Goal: Task Accomplishment & Management: Manage account settings

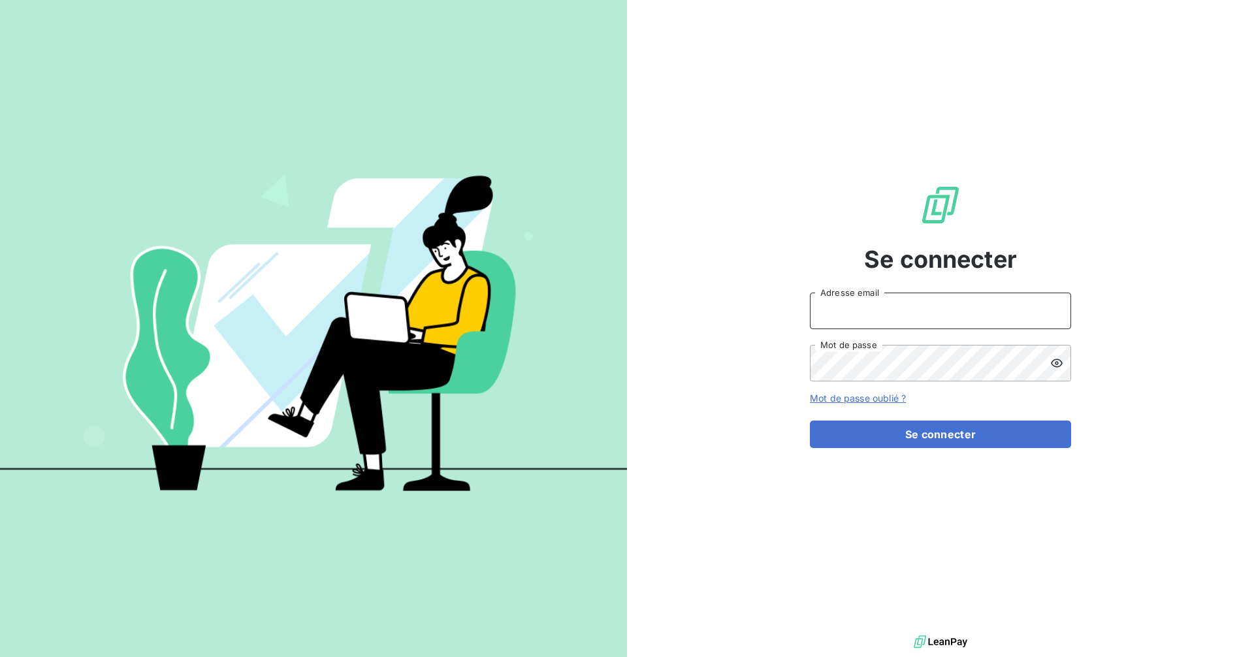
click at [892, 324] on input "Adresse email" at bounding box center [940, 311] width 261 height 37
type input "[EMAIL_ADDRESS][DOMAIN_NAME]"
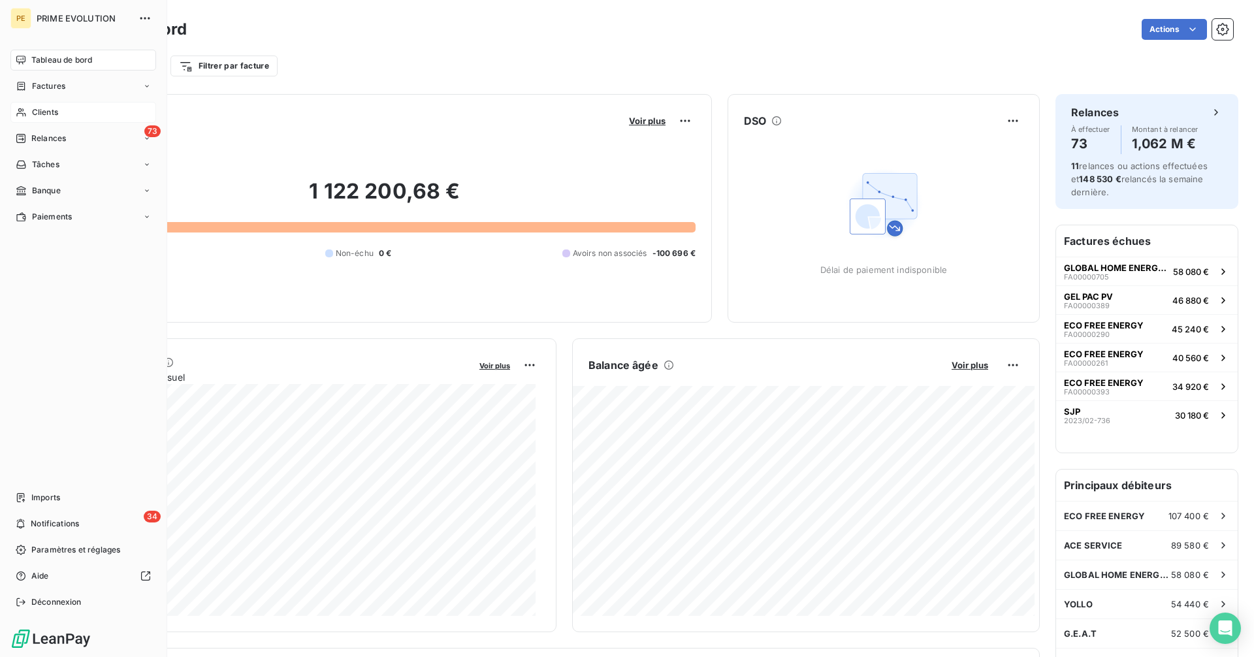
click at [35, 112] on span "Clients" at bounding box center [45, 112] width 26 height 12
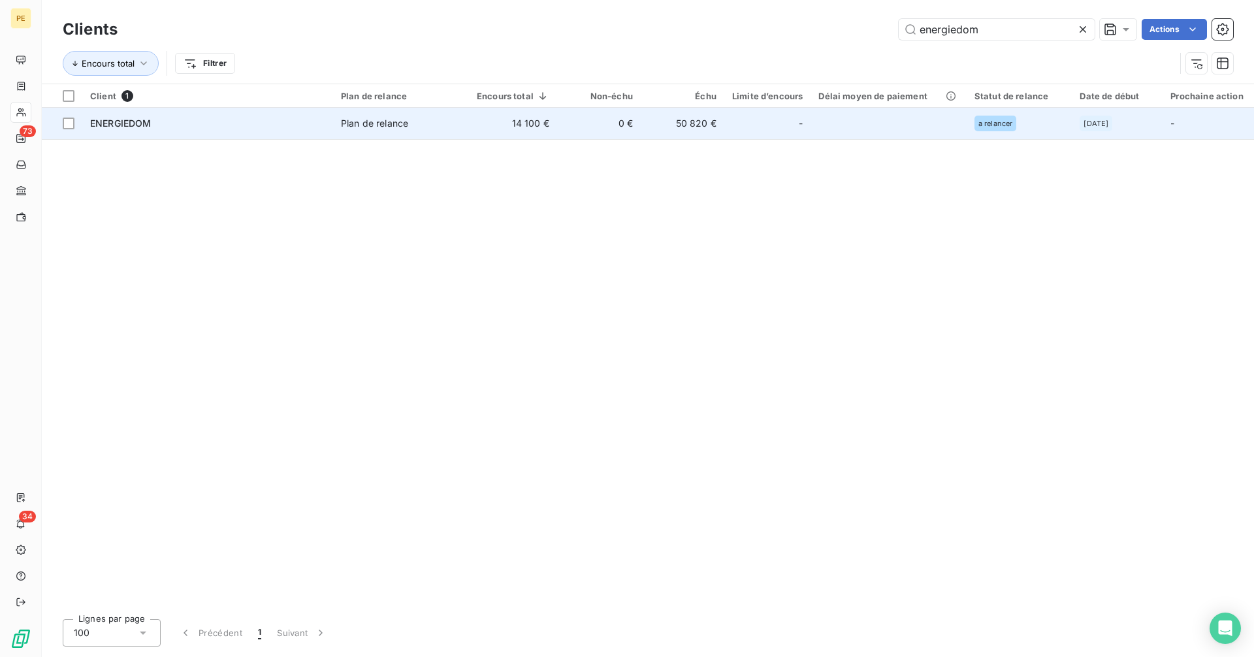
type input "energiedom"
click at [737, 121] on div "-" at bounding box center [767, 123] width 71 height 21
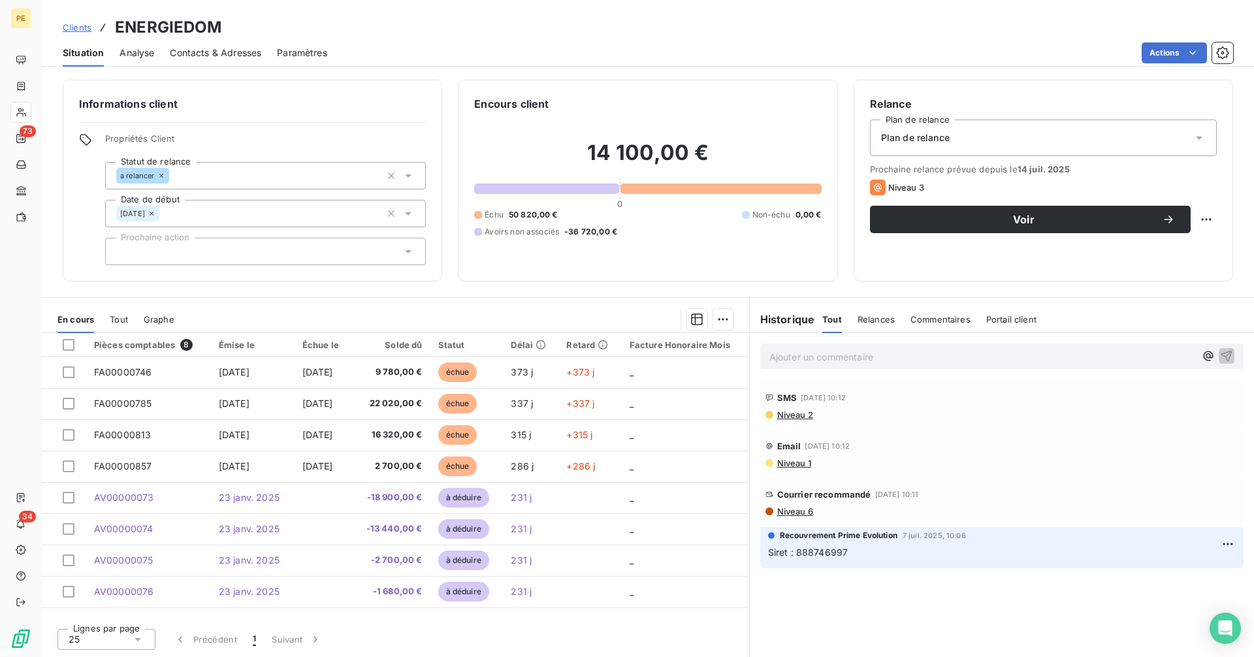
click at [797, 513] on span "Niveau 6" at bounding box center [794, 511] width 37 height 10
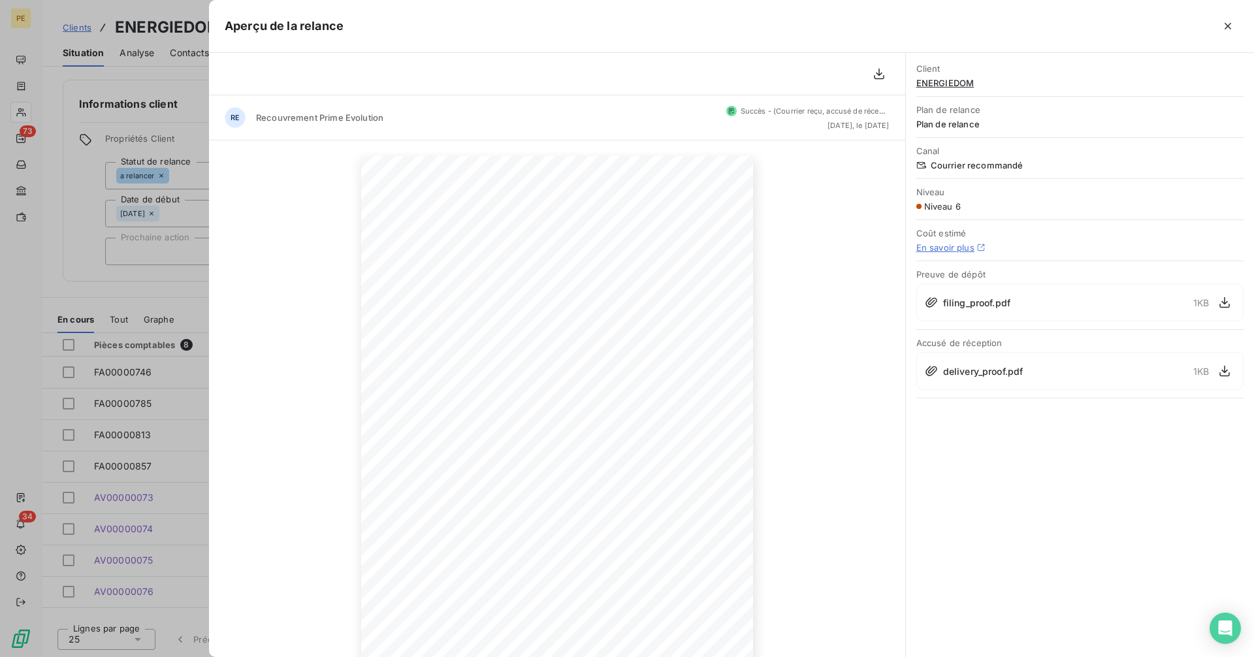
drag, startPoint x: 1233, startPoint y: 28, endPoint x: 1222, endPoint y: 63, distance: 37.2
click at [1233, 28] on icon "button" at bounding box center [1228, 26] width 13 height 13
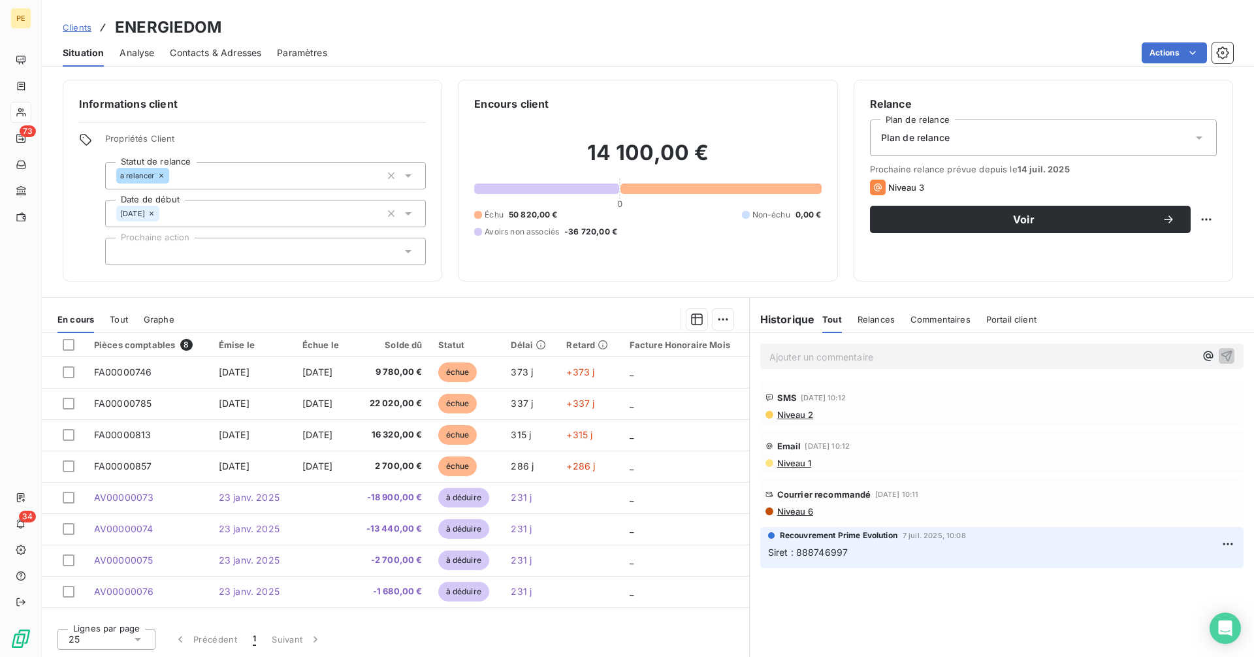
click at [209, 48] on span "Contacts & Adresses" at bounding box center [215, 52] width 91 height 13
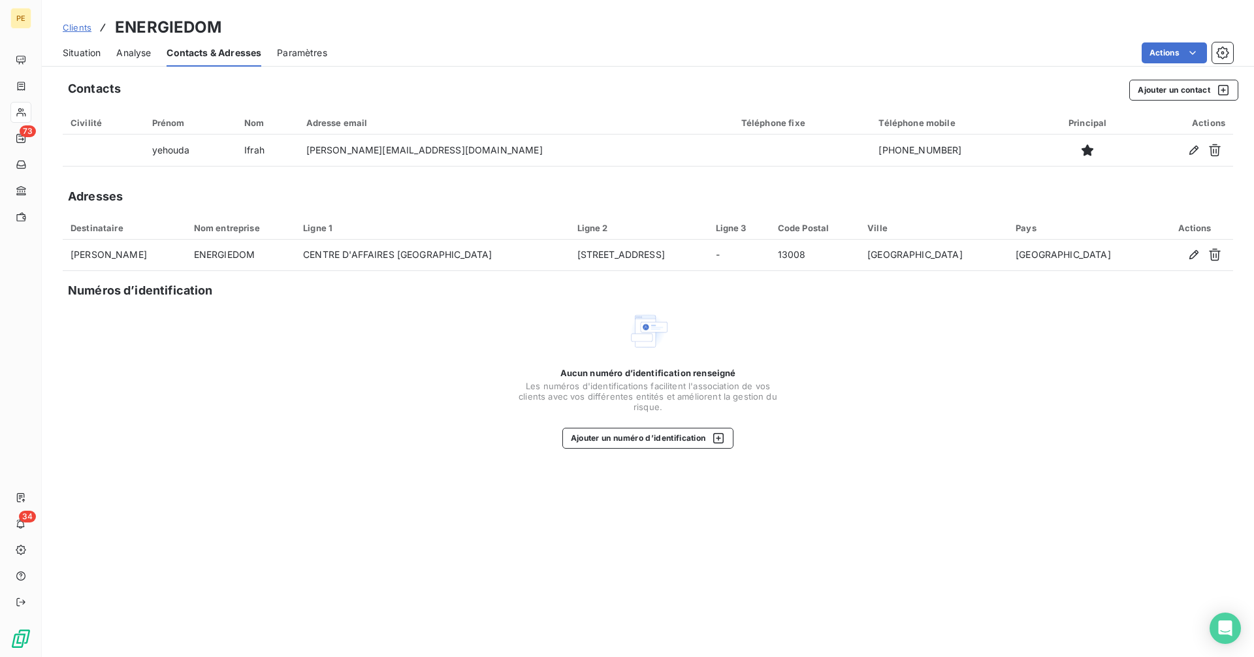
click at [74, 56] on span "Situation" at bounding box center [82, 52] width 38 height 13
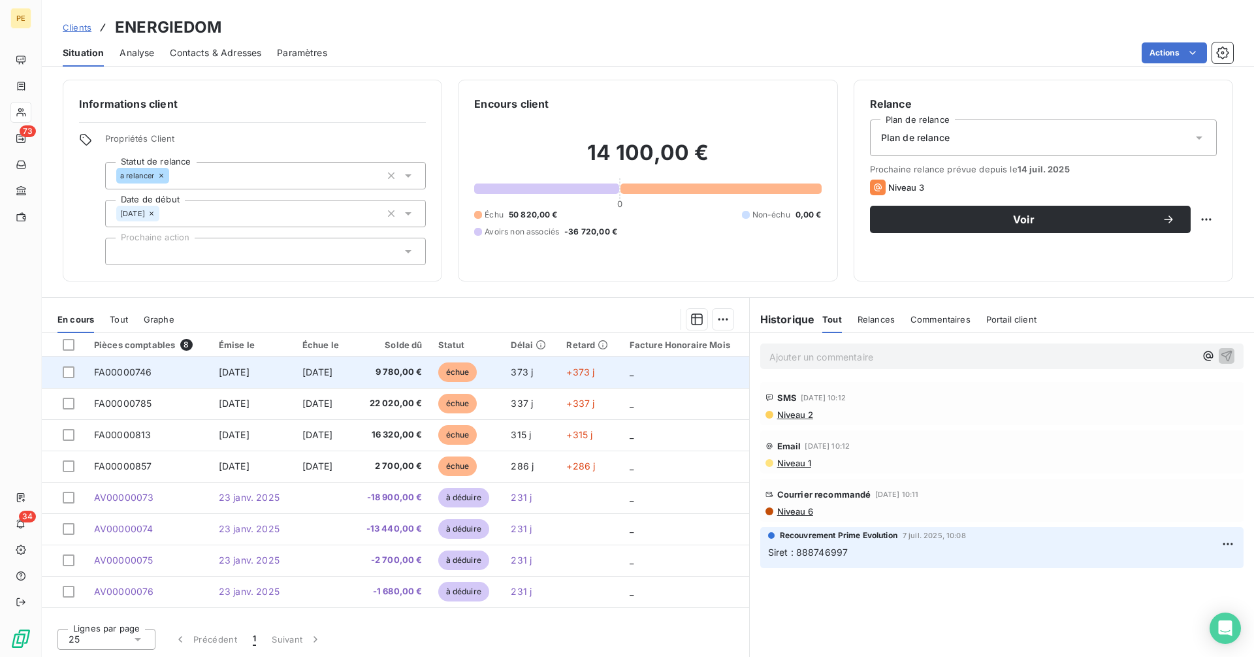
click at [363, 370] on tr "FA00000746 [DATE] [DATE] 9 780,00 € échue 373 j +373 j _" at bounding box center [395, 372] width 707 height 31
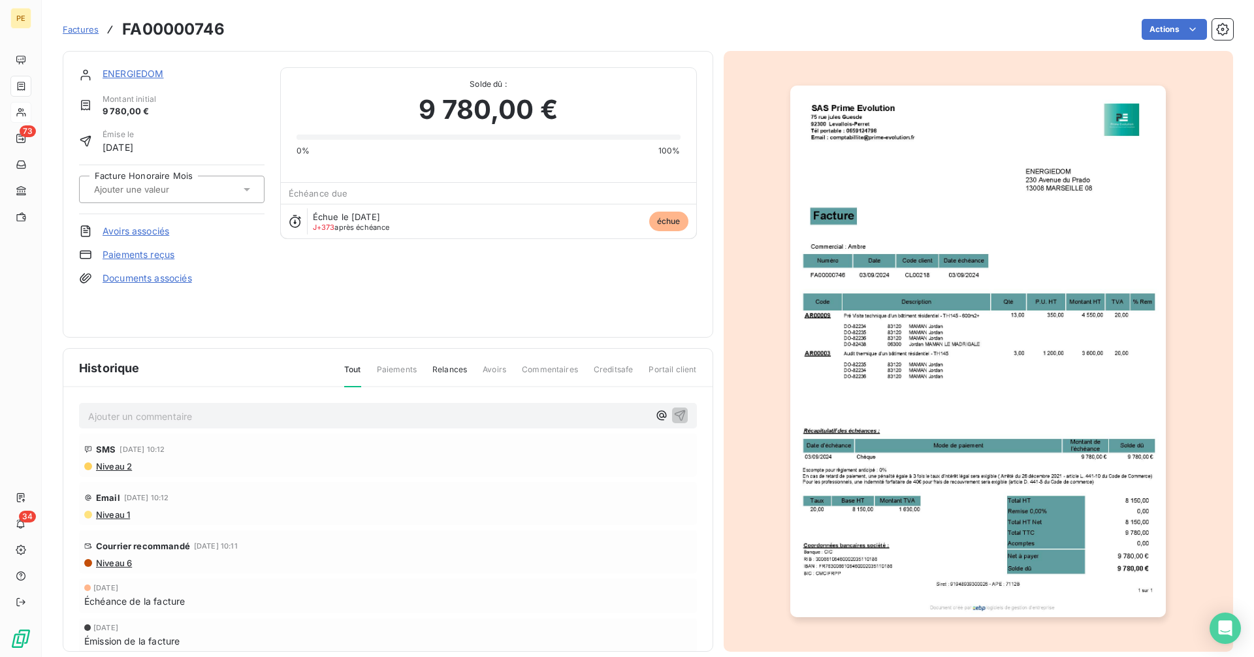
click at [150, 252] on link "Paiements reçus" at bounding box center [139, 254] width 72 height 13
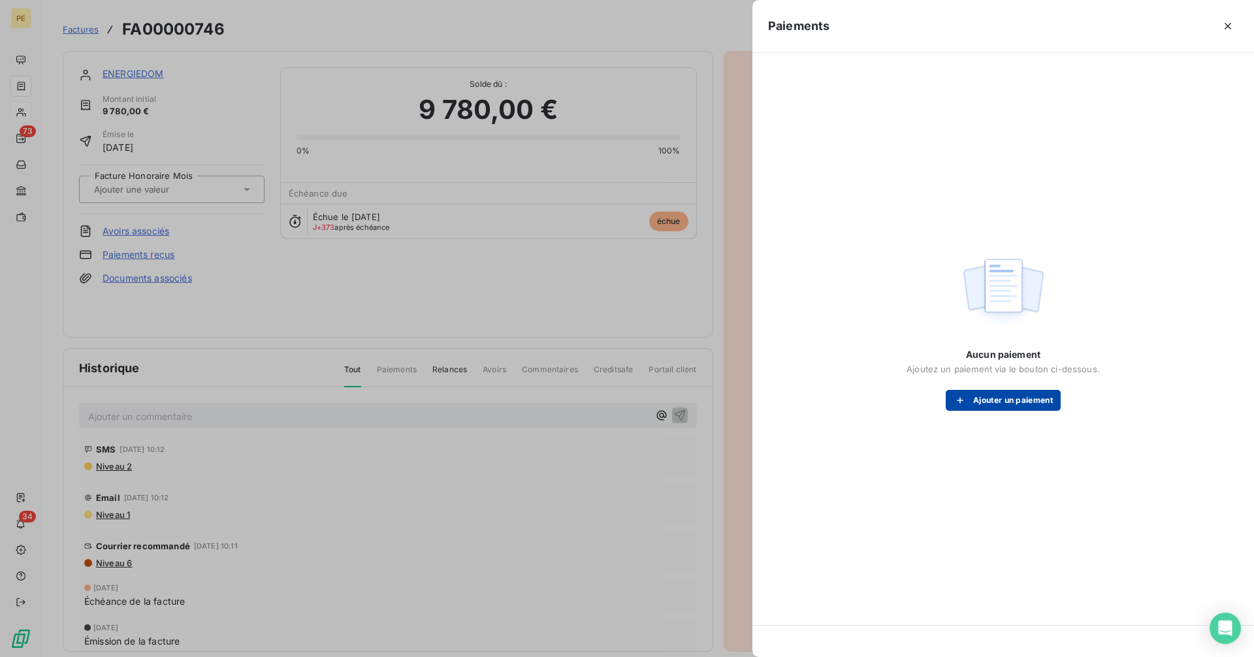
click at [990, 397] on button "Ajouter un paiement" at bounding box center [1003, 400] width 115 height 21
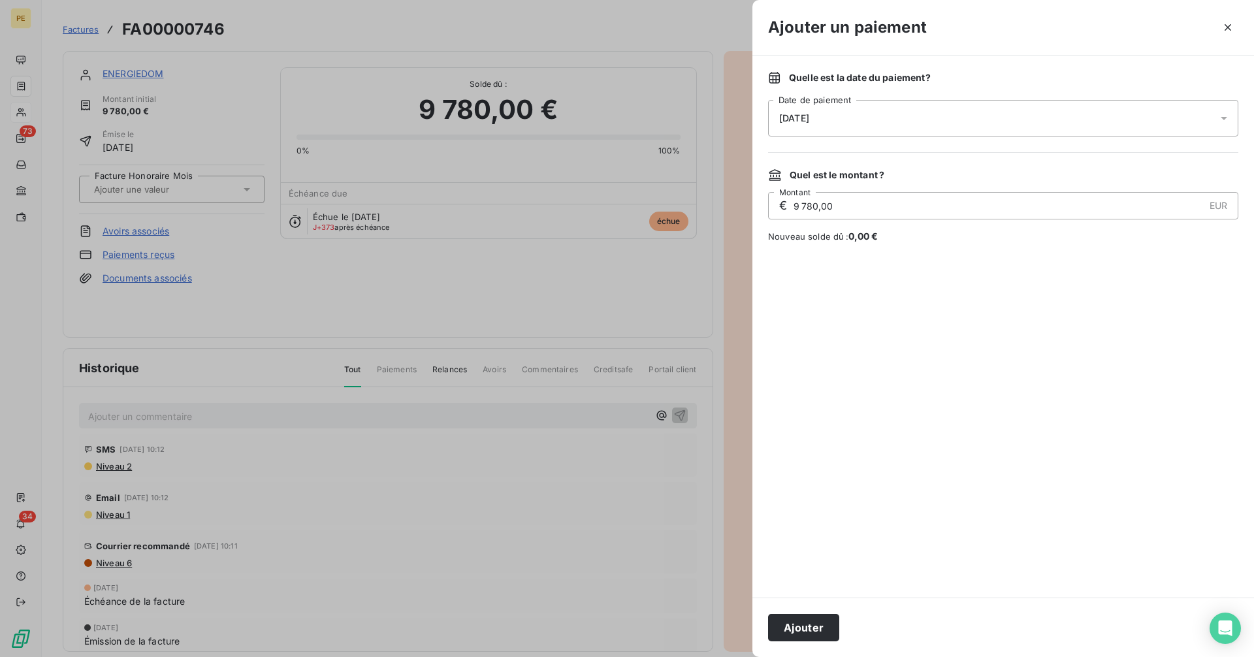
click at [862, 203] on input "9 780,00" at bounding box center [998, 206] width 412 height 26
type input "6 100,00"
click at [798, 626] on button "Ajouter" at bounding box center [803, 627] width 71 height 27
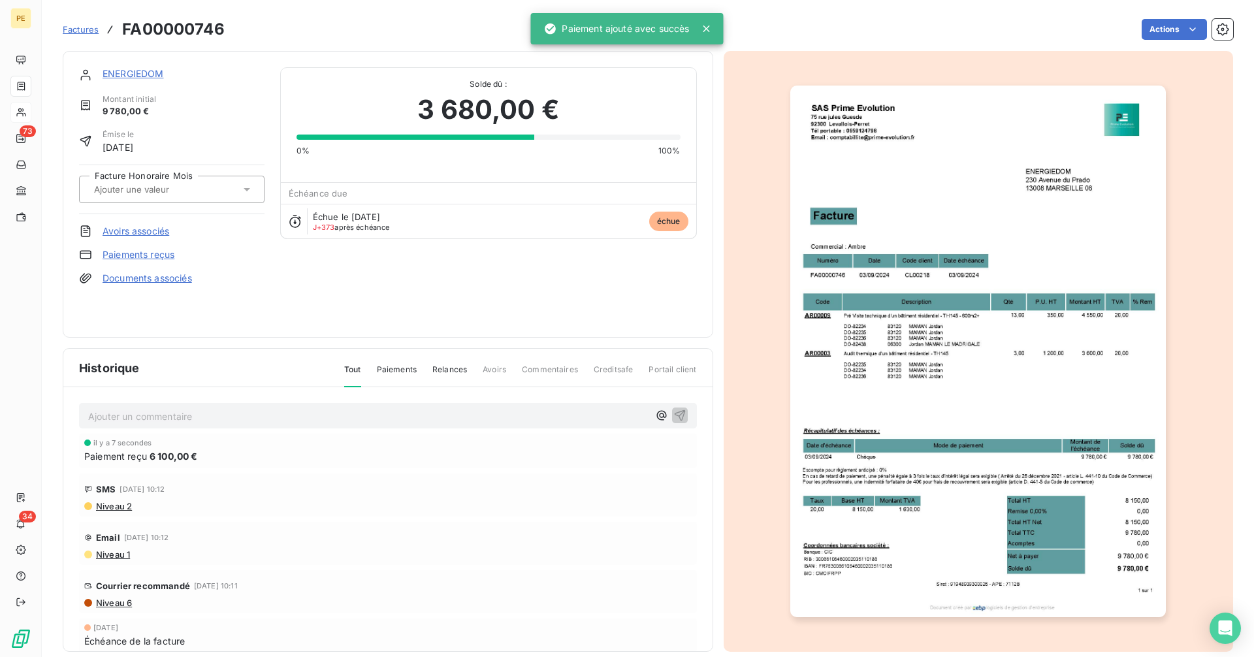
click at [122, 72] on link "ENERGIEDOM" at bounding box center [133, 73] width 61 height 11
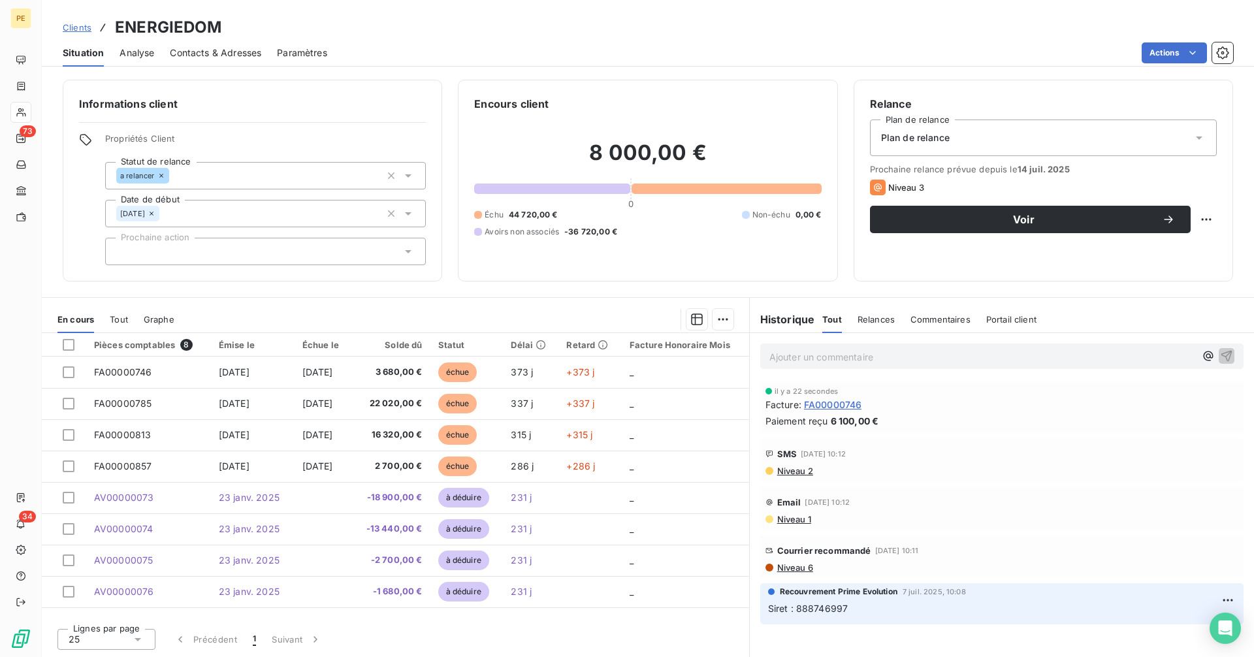
click at [196, 52] on span "Contacts & Adresses" at bounding box center [215, 52] width 91 height 13
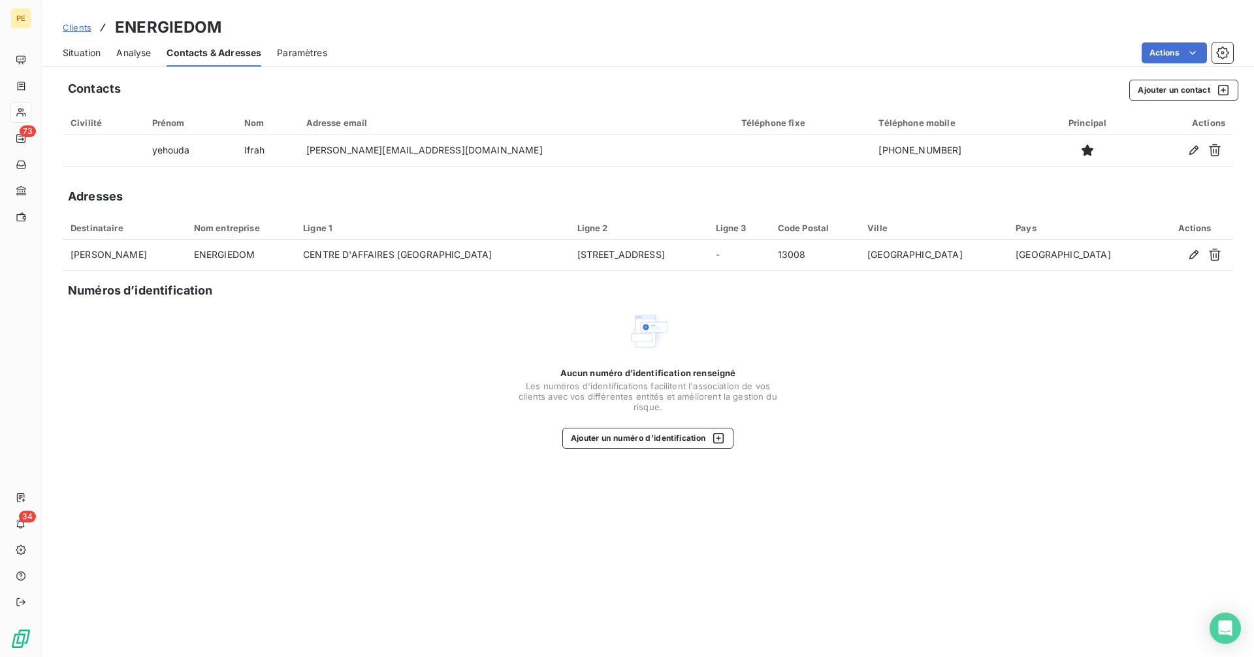
click at [78, 56] on span "Situation" at bounding box center [82, 52] width 38 height 13
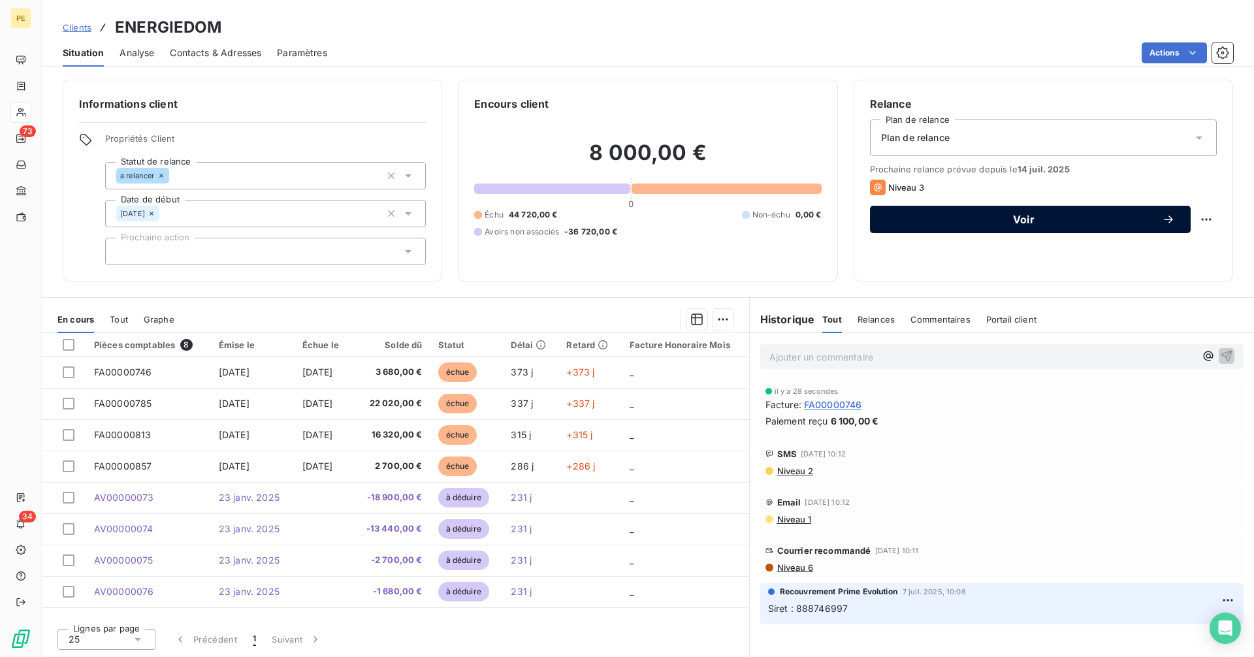
click at [1055, 225] on div "Voir" at bounding box center [1030, 219] width 289 height 13
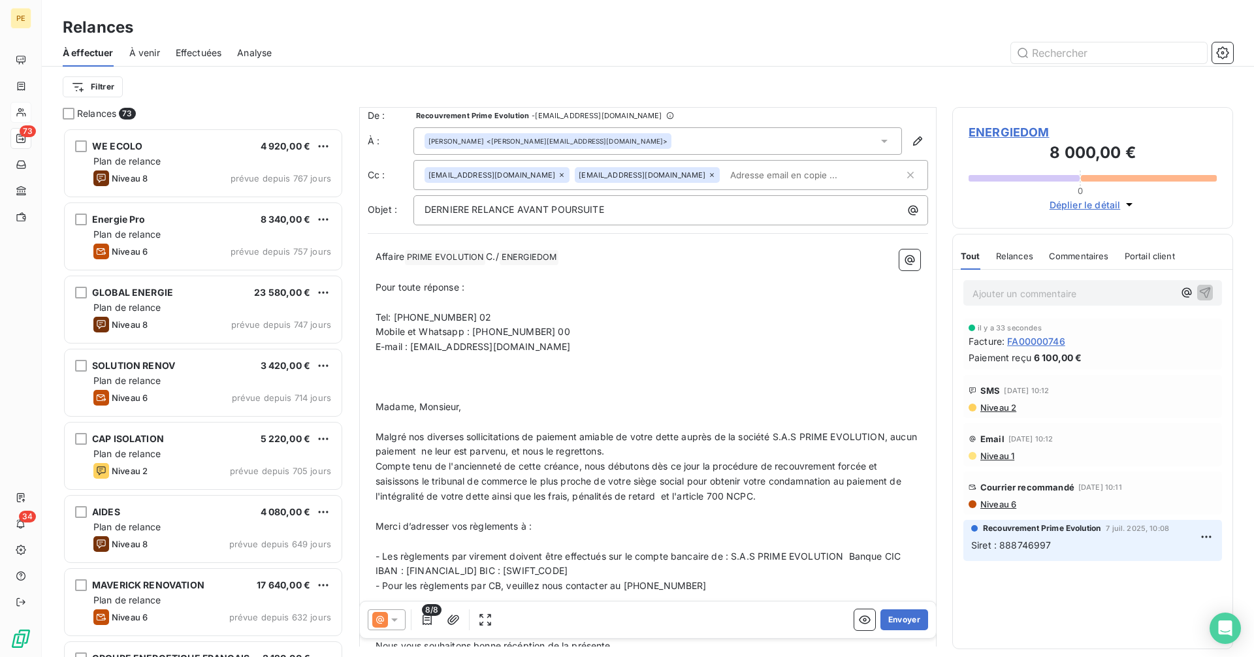
scroll to position [2, 0]
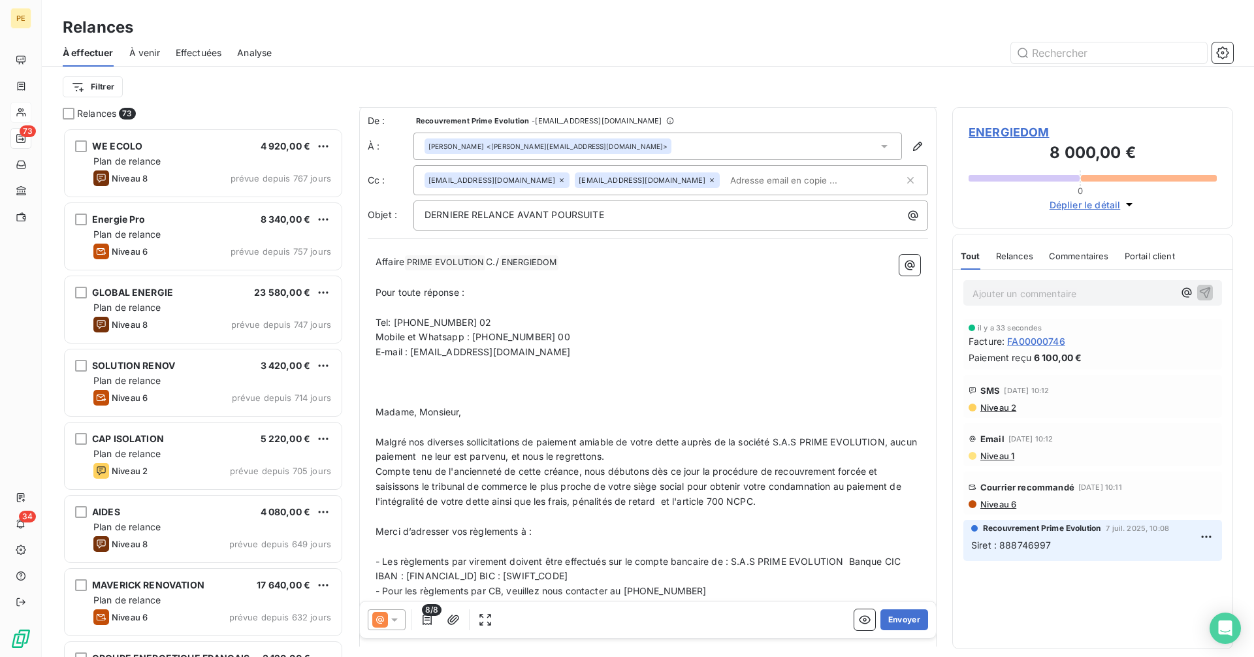
click at [732, 184] on input "text" at bounding box center [800, 180] width 151 height 20
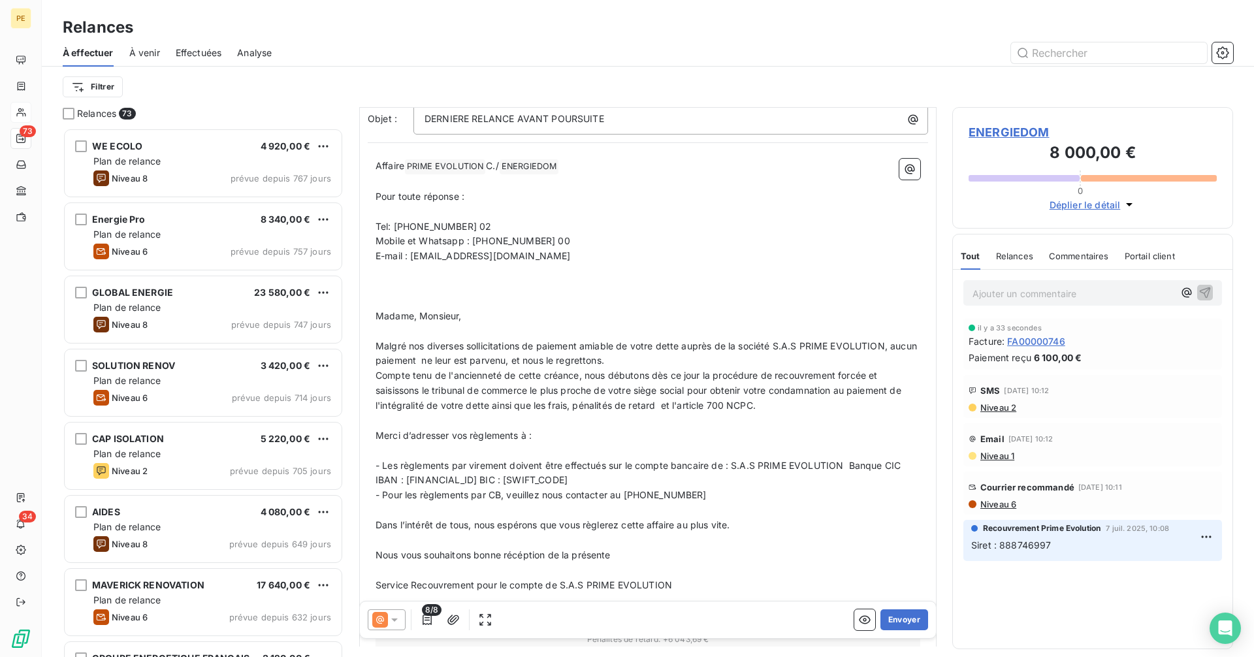
scroll to position [0, 0]
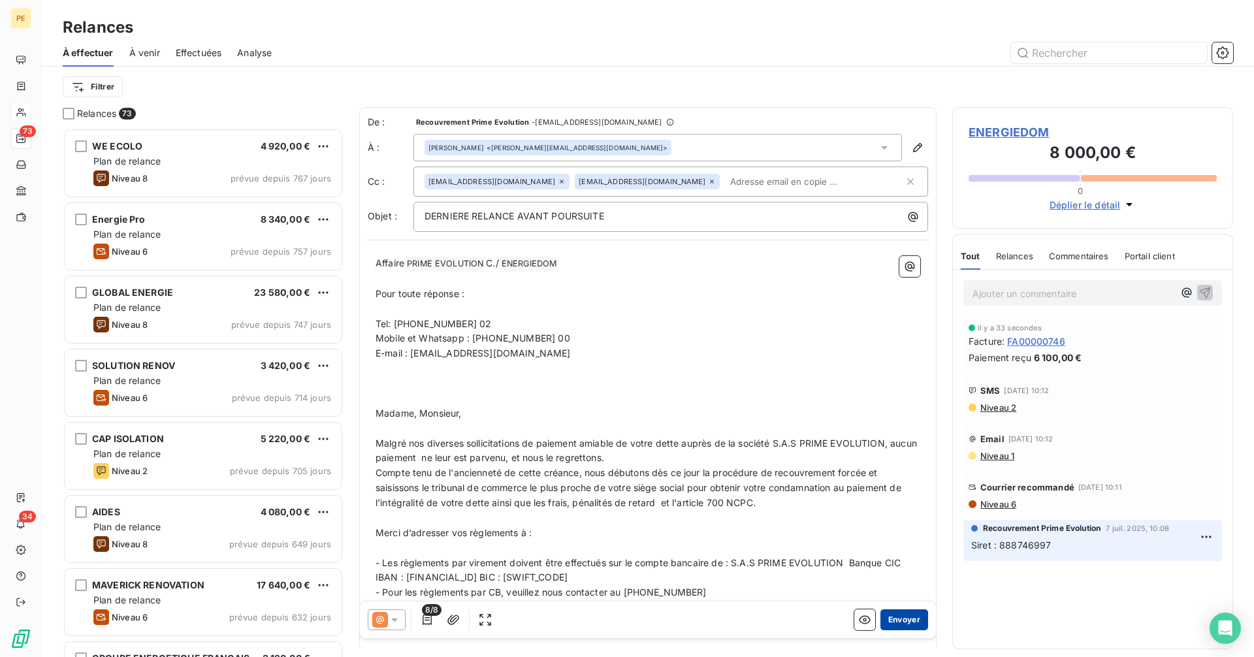
click at [902, 623] on button "Envoyer" at bounding box center [905, 619] width 48 height 21
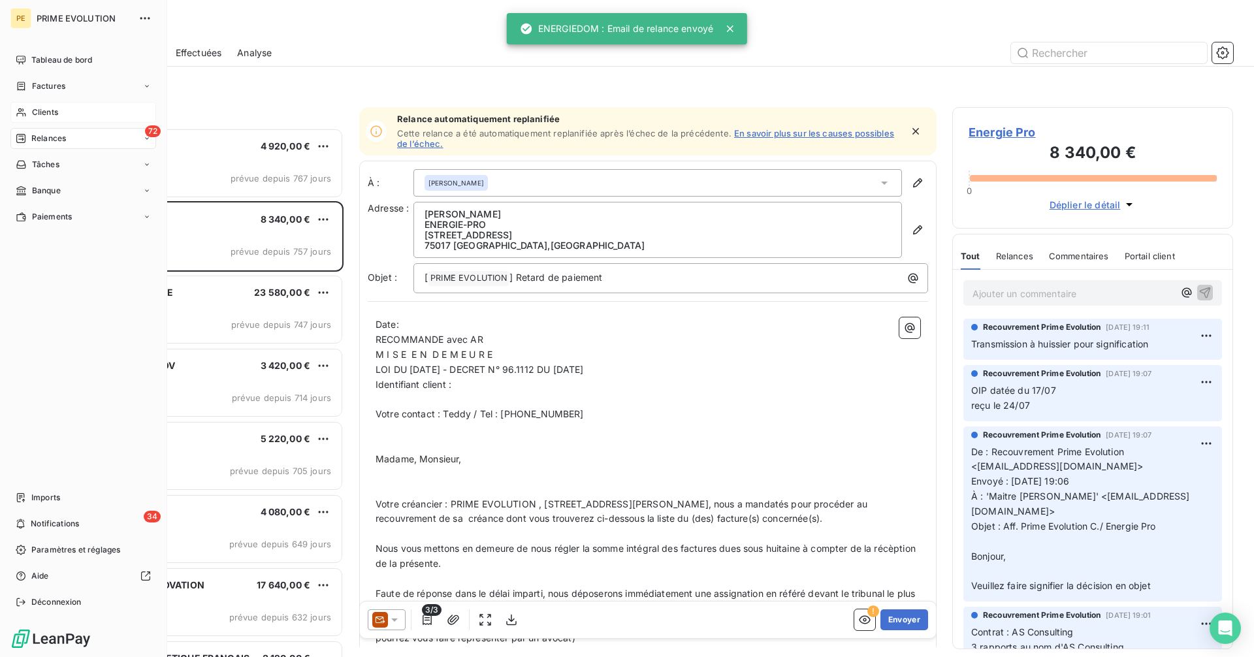
click at [37, 111] on span "Clients" at bounding box center [45, 112] width 26 height 12
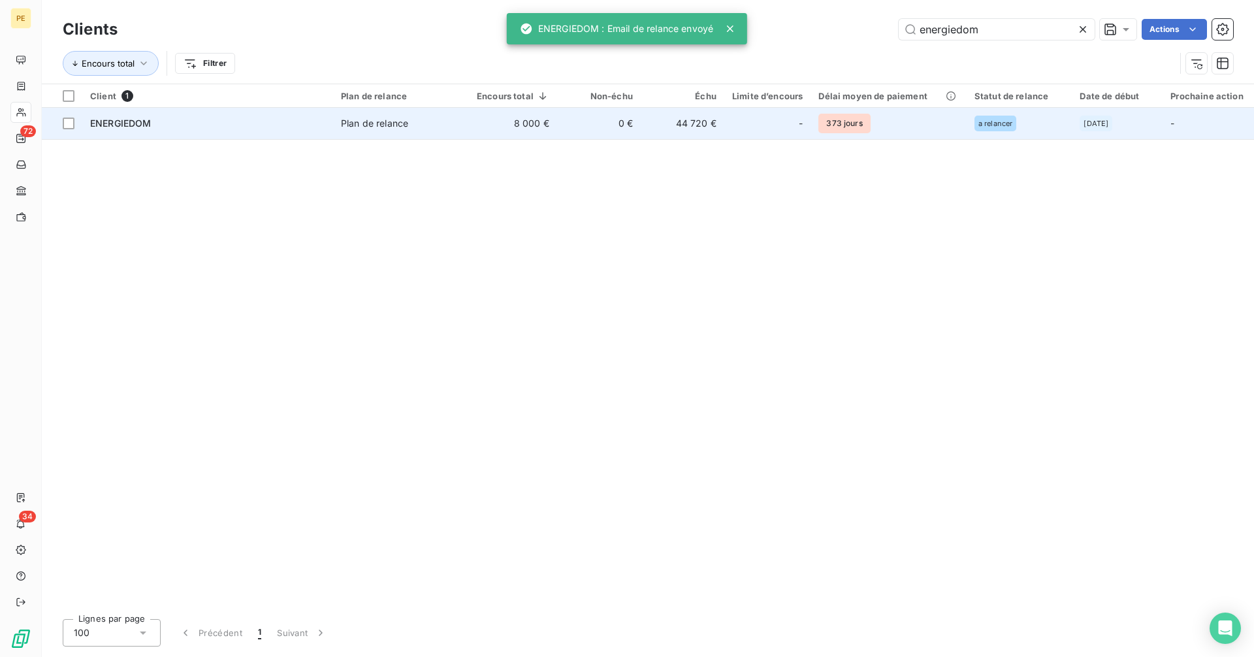
click at [527, 134] on td "8 000 €" at bounding box center [513, 123] width 88 height 31
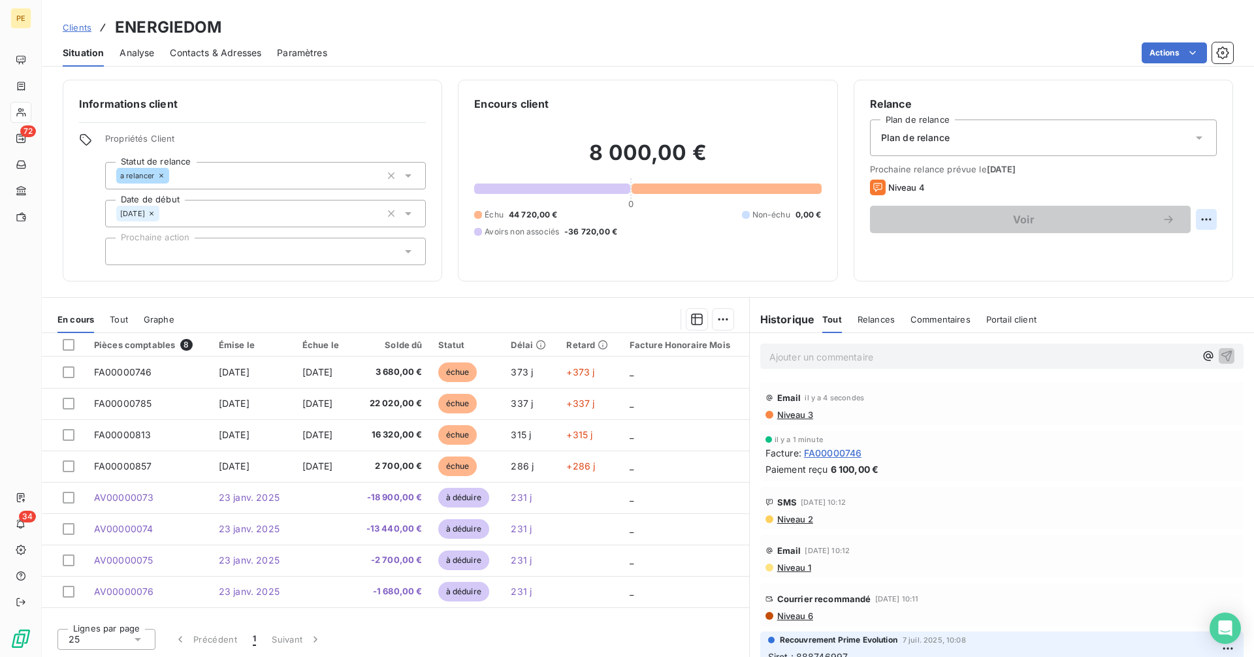
click at [1212, 219] on html "PE 72 34 Clients ENERGIEDOM Situation Analyse Contacts & Adresses Paramètres Ac…" at bounding box center [627, 328] width 1254 height 657
click at [1176, 253] on div "Replanifier cette action" at bounding box center [1152, 248] width 117 height 21
select select "8"
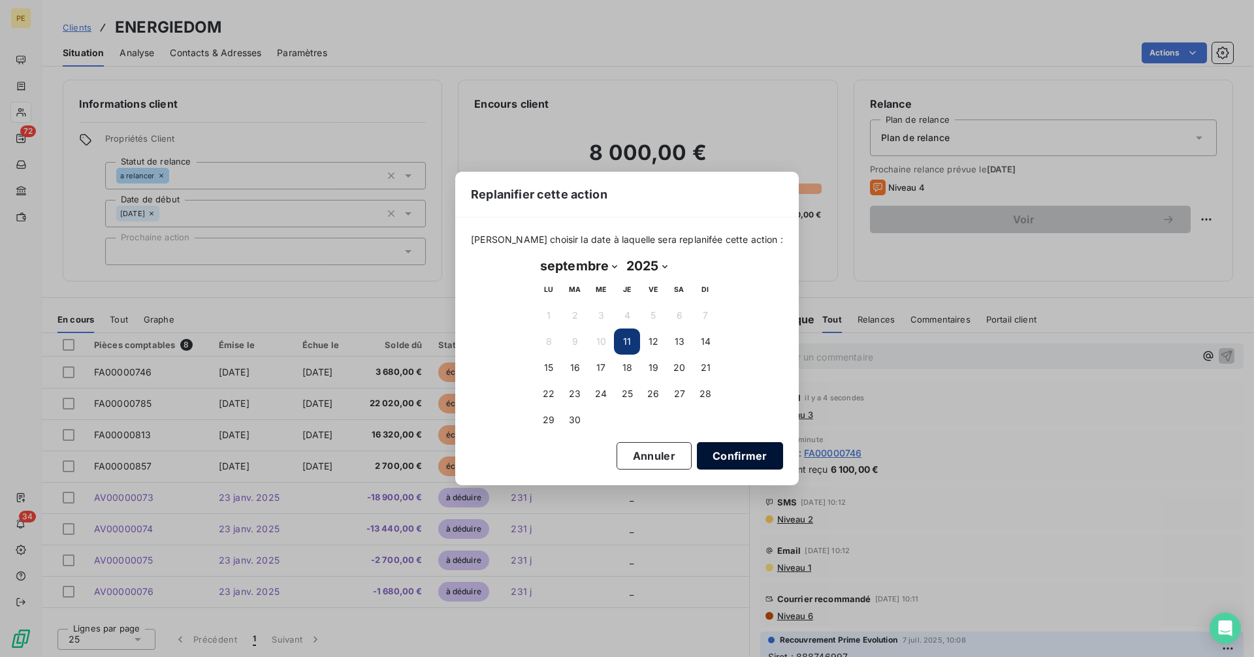
click at [724, 462] on button "Confirmer" at bounding box center [740, 455] width 86 height 27
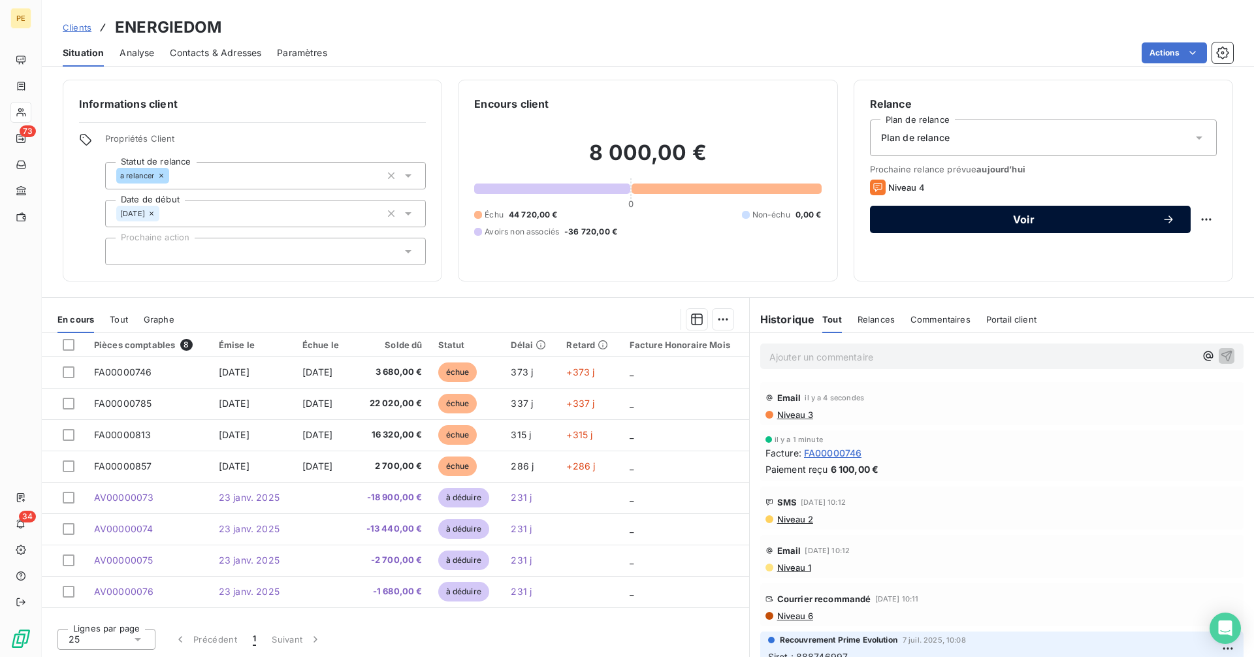
click at [1095, 218] on span "Voir" at bounding box center [1024, 219] width 276 height 10
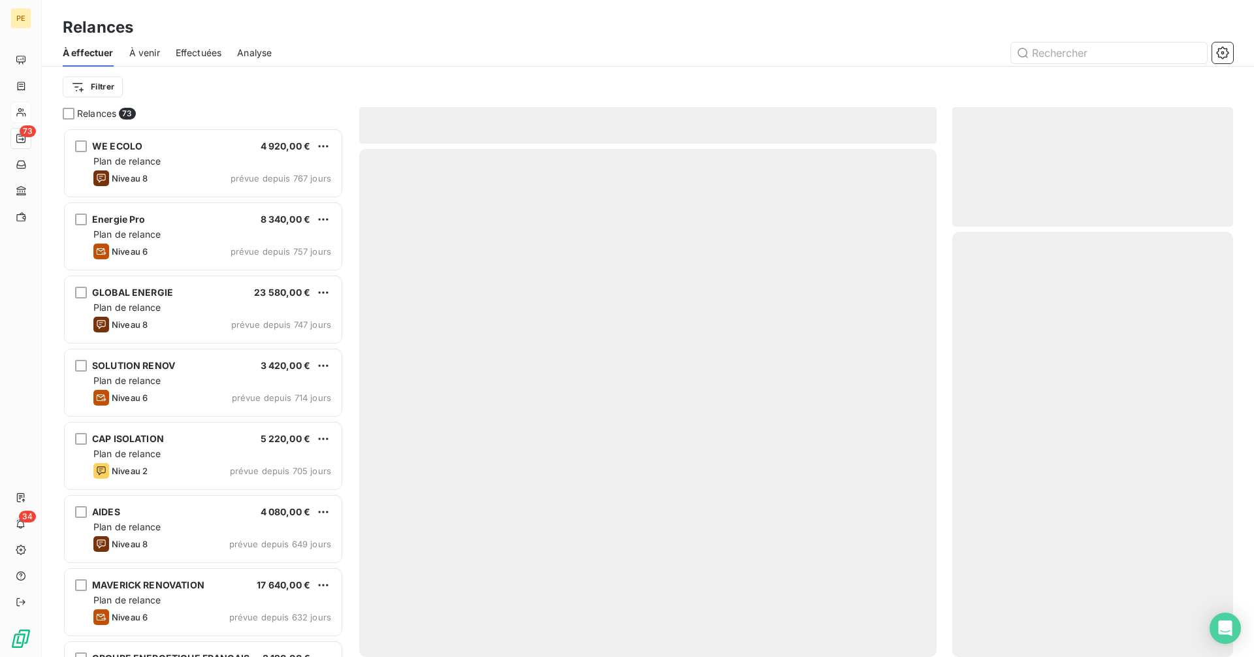
scroll to position [519, 271]
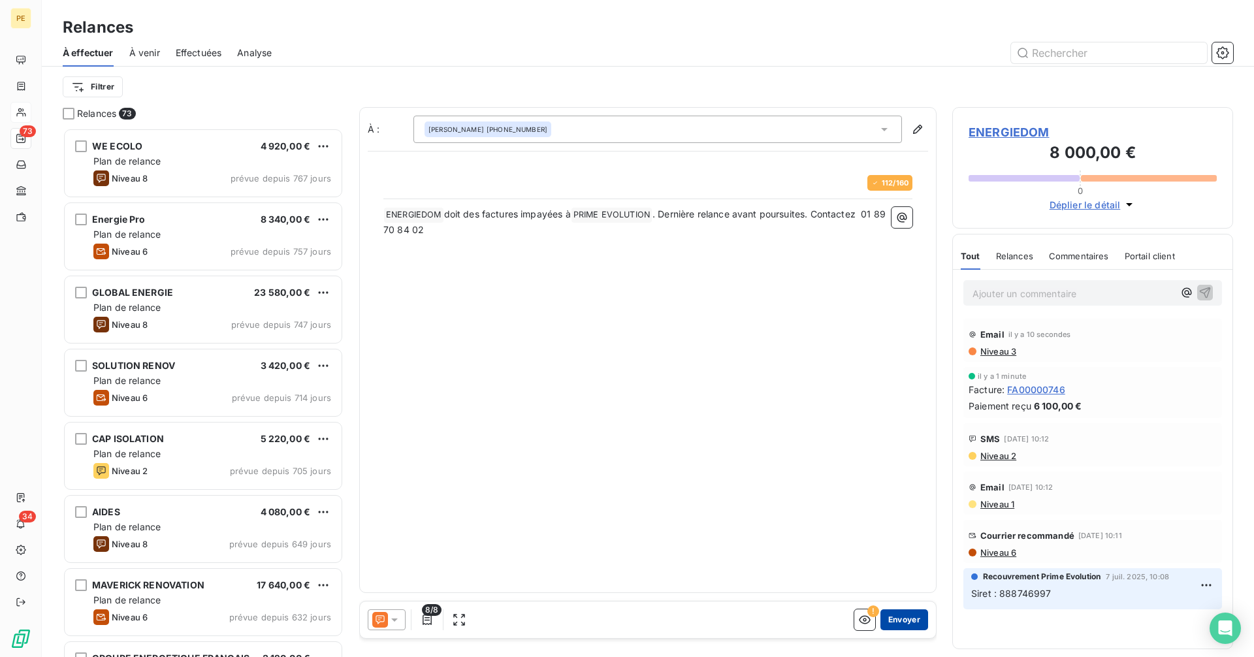
click at [907, 622] on button "Envoyer" at bounding box center [905, 619] width 48 height 21
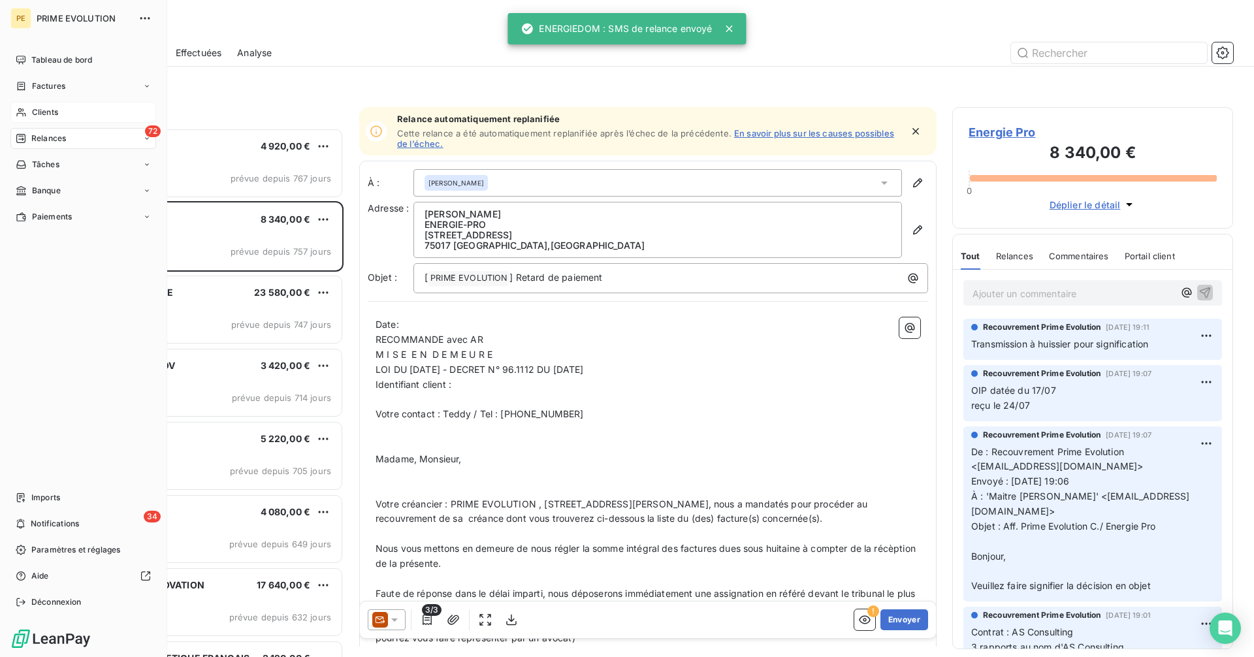
click at [34, 108] on span "Clients" at bounding box center [45, 112] width 26 height 12
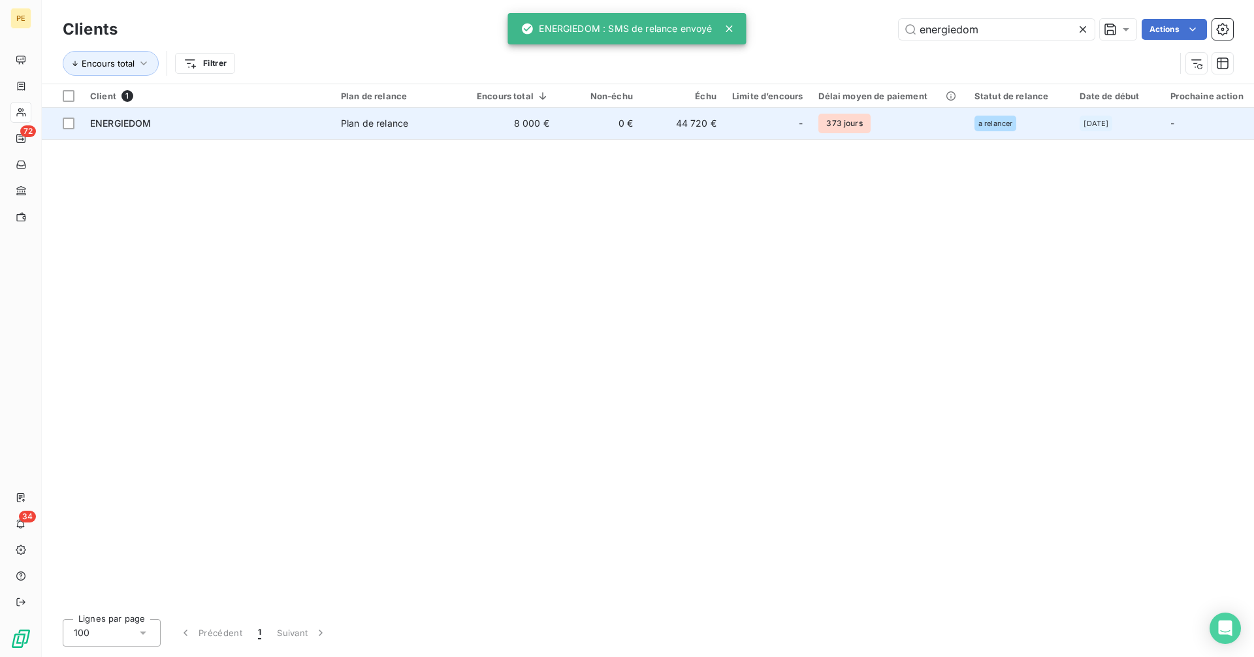
click at [926, 121] on td "373 jours" at bounding box center [888, 123] width 155 height 31
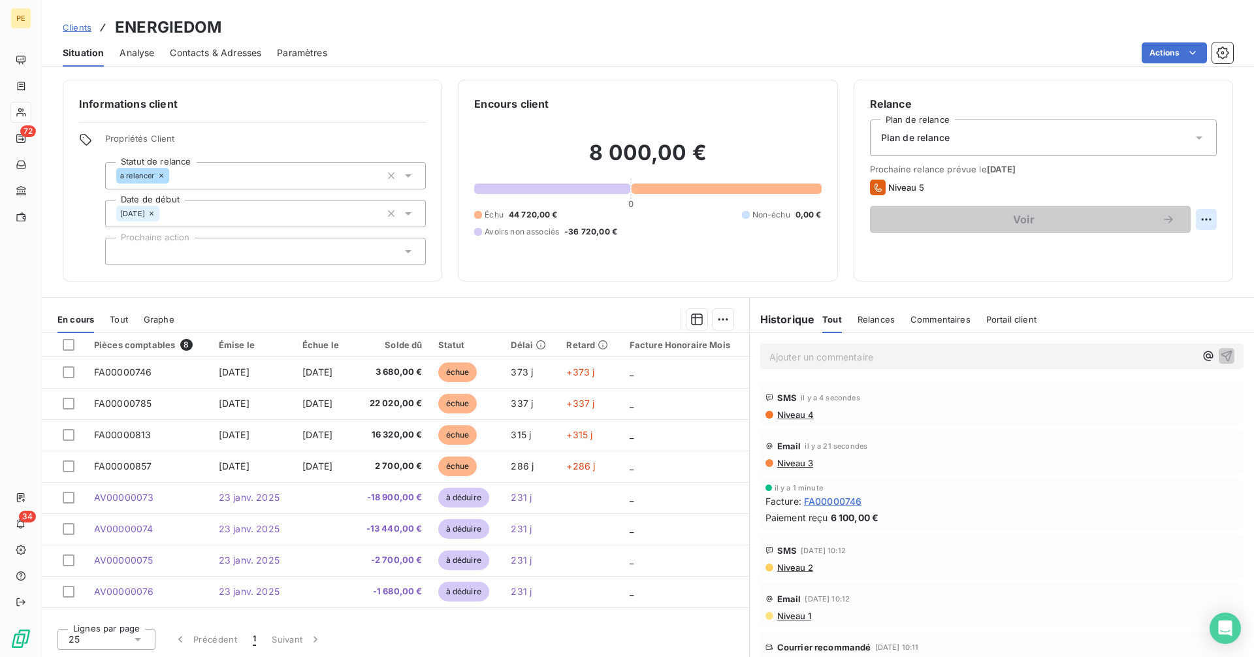
click at [1207, 220] on html "PE 72 34 Clients ENERGIEDOM Situation Analyse Contacts & Adresses Paramètres Ac…" at bounding box center [627, 328] width 1254 height 657
click at [1181, 253] on div "Replanifier cette action" at bounding box center [1152, 248] width 117 height 21
select select "8"
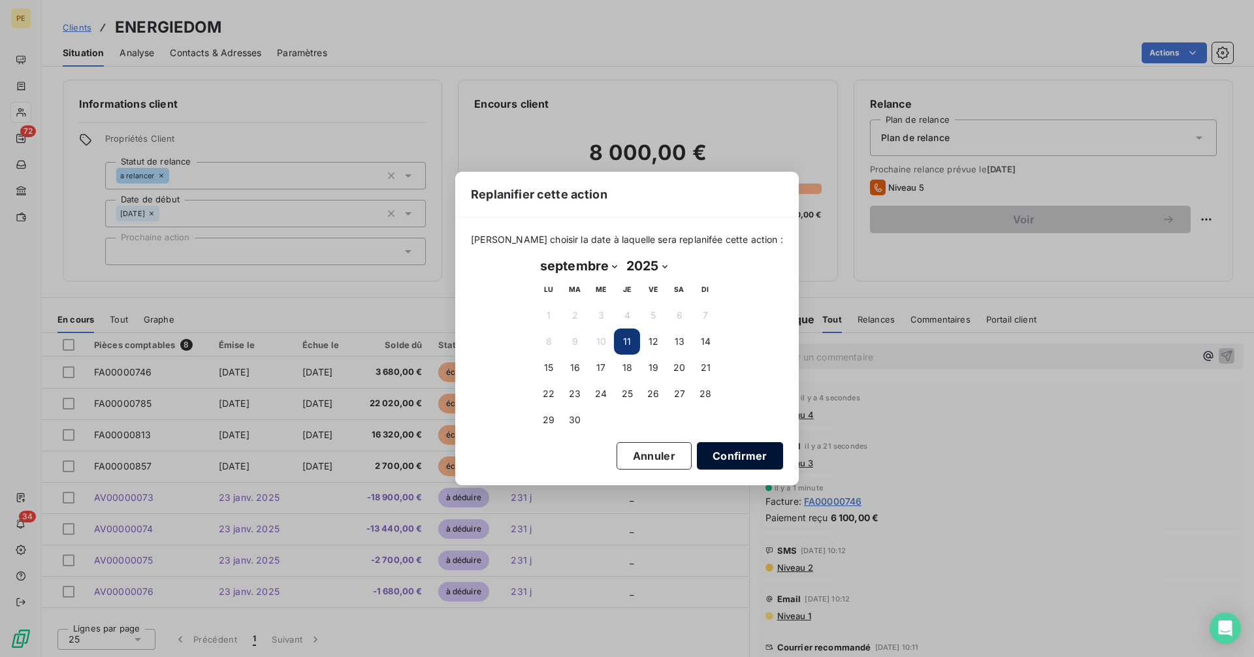
click at [738, 455] on button "Confirmer" at bounding box center [740, 455] width 86 height 27
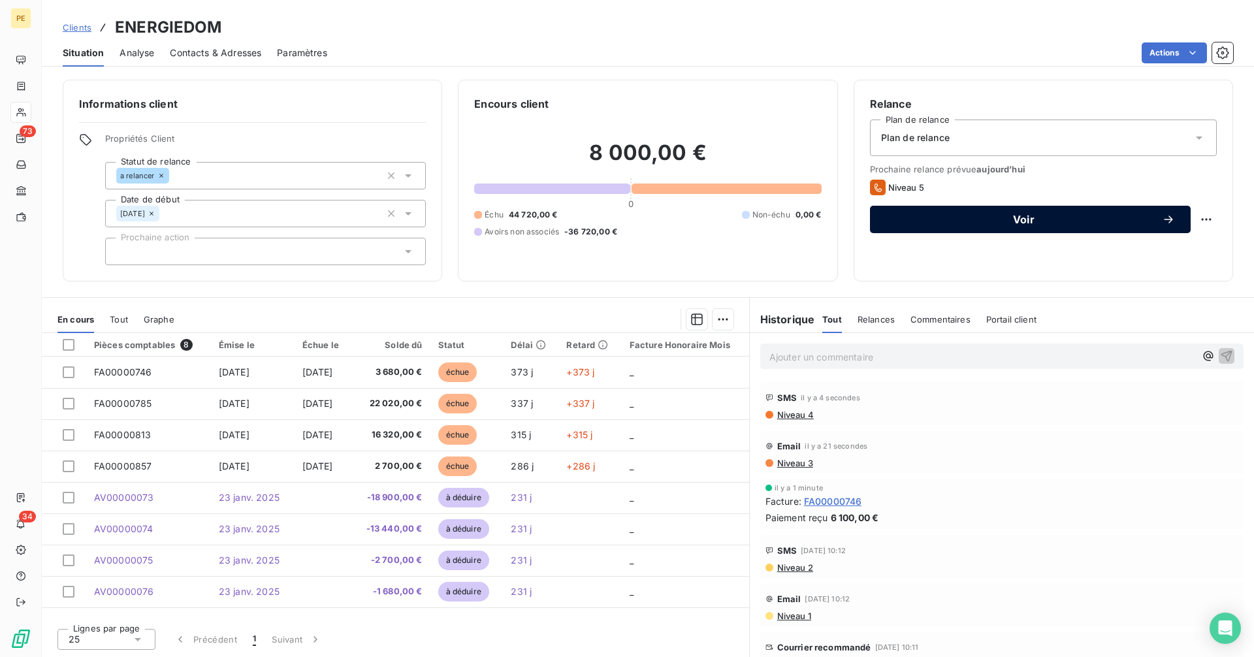
click at [1024, 223] on span "Voir" at bounding box center [1024, 219] width 276 height 10
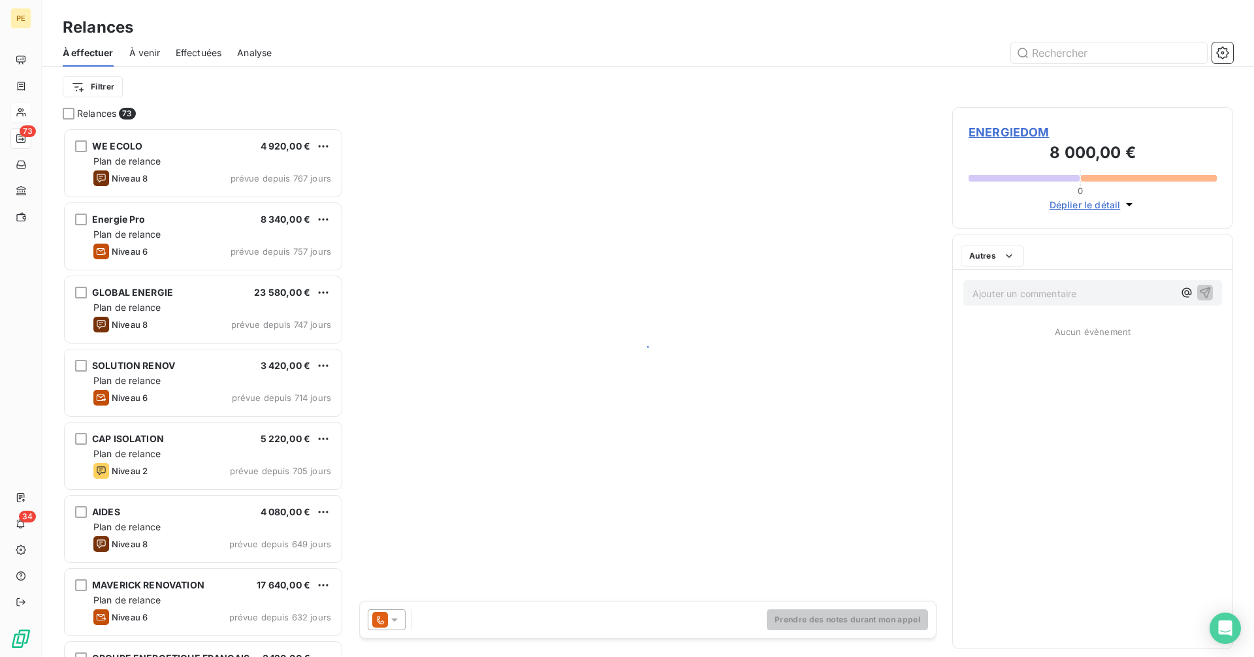
scroll to position [519, 271]
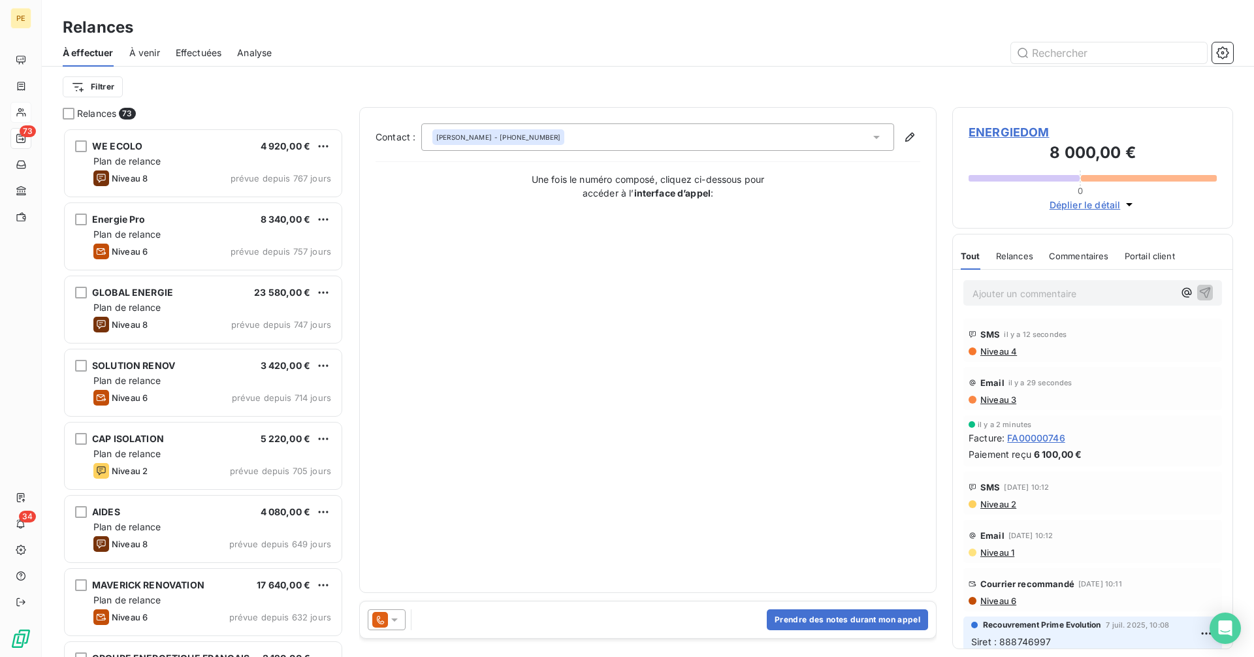
click at [381, 624] on icon at bounding box center [380, 620] width 7 height 8
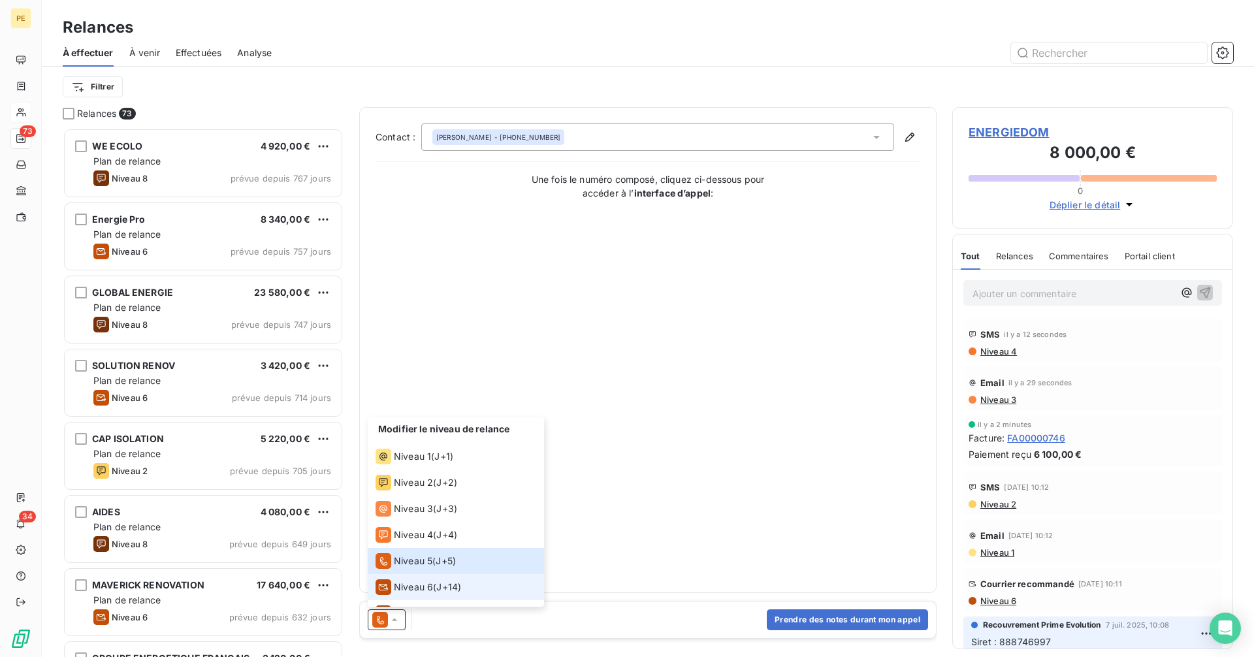
click at [430, 582] on span "Niveau 6" at bounding box center [413, 587] width 39 height 13
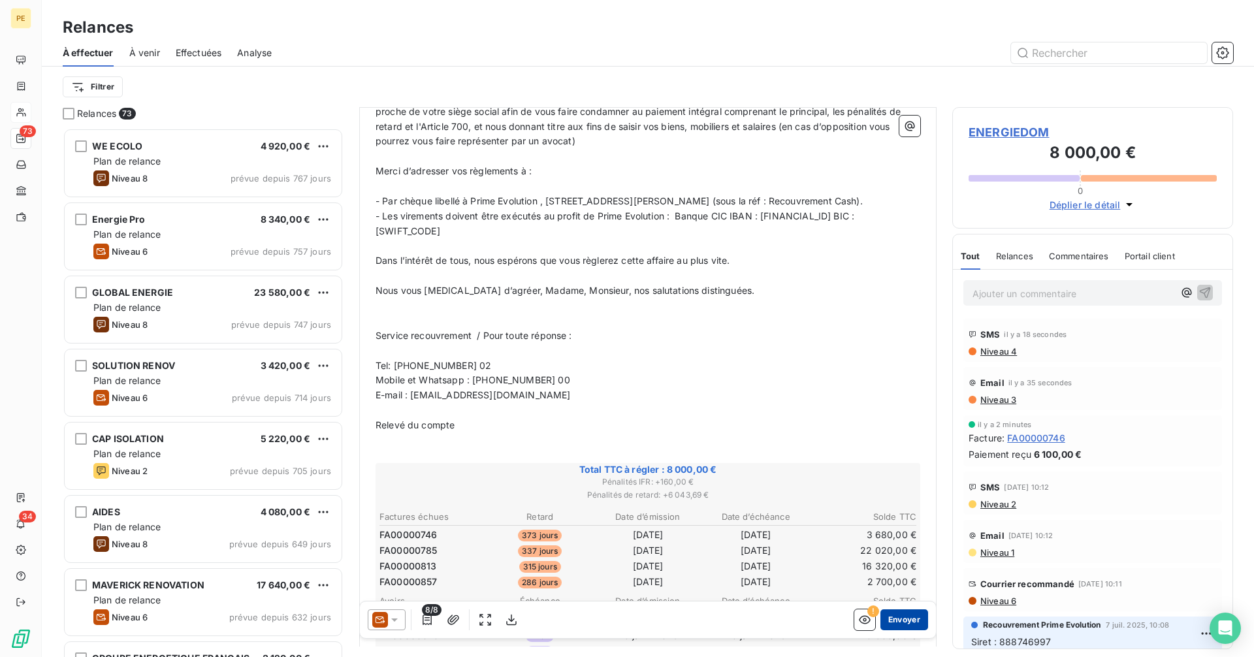
scroll to position [455, 0]
click at [901, 619] on button "Envoyer" at bounding box center [905, 619] width 48 height 21
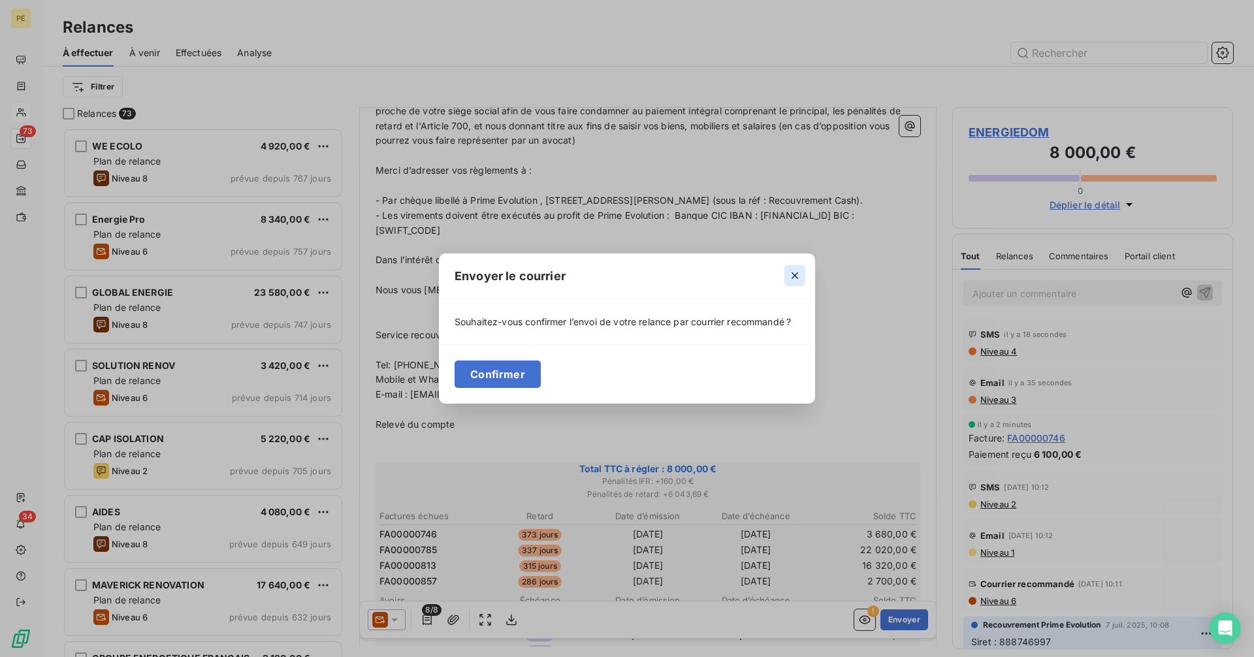
click at [800, 272] on icon "button" at bounding box center [794, 275] width 13 height 13
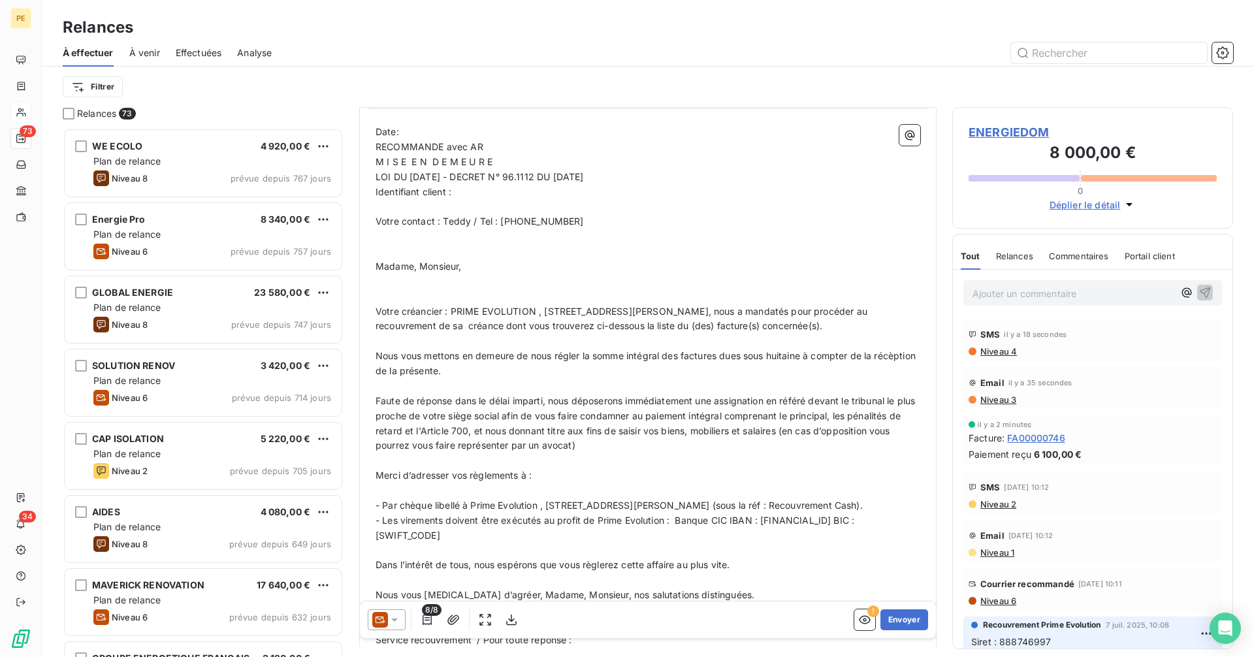
scroll to position [0, 0]
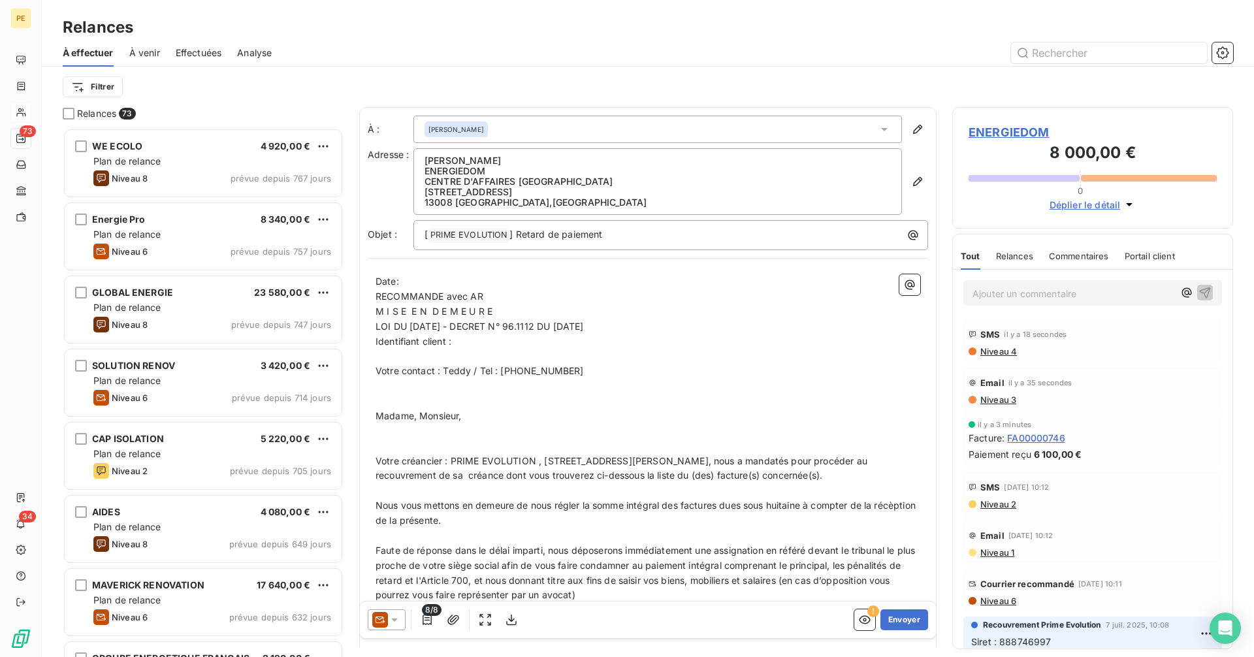
click at [1009, 135] on span "ENERGIEDOM" at bounding box center [1093, 132] width 248 height 18
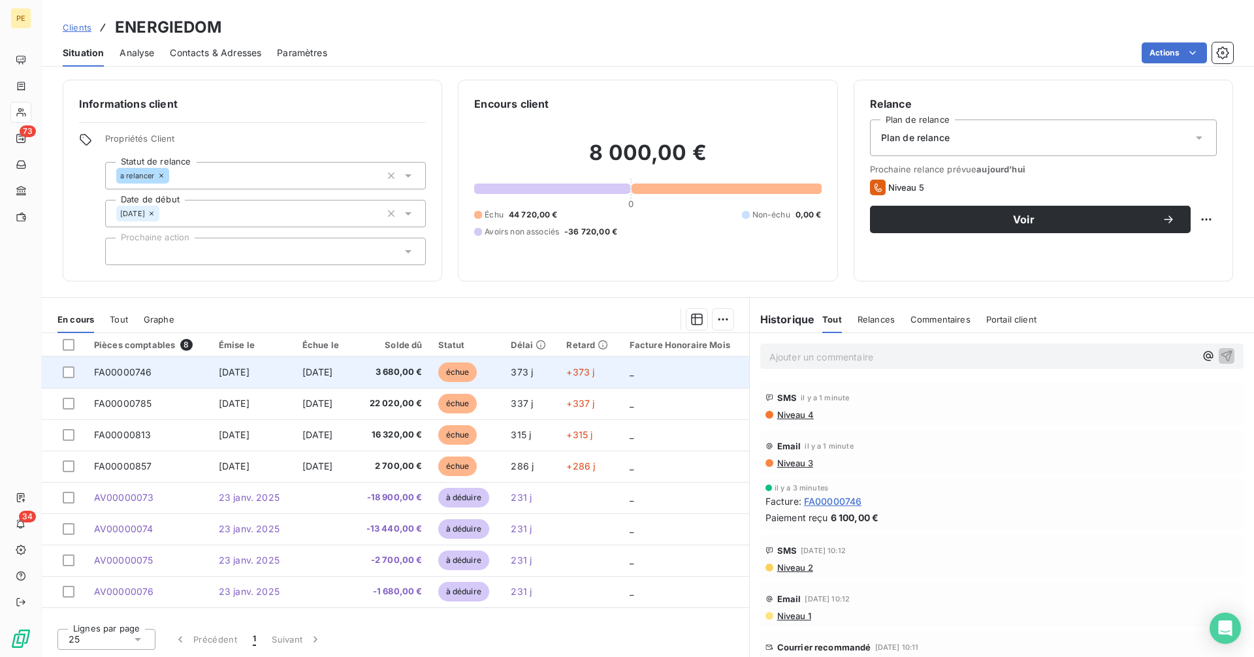
click at [421, 376] on span "3 680,00 €" at bounding box center [390, 372] width 63 height 13
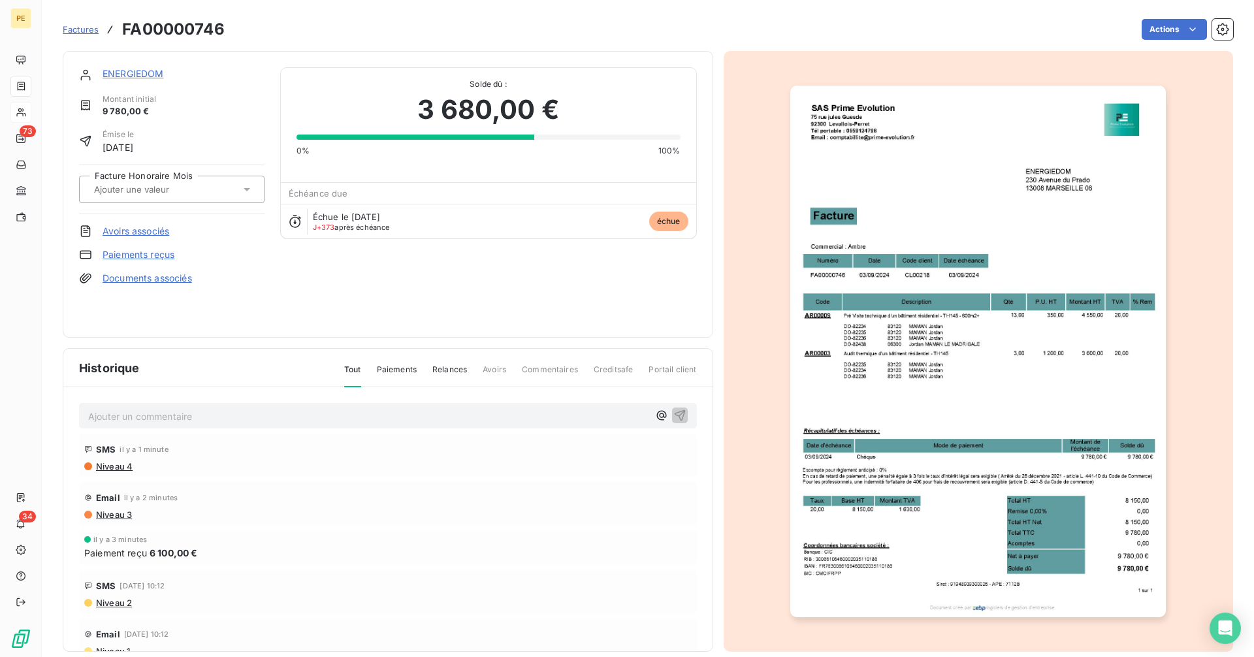
click at [156, 252] on link "Paiements reçus" at bounding box center [139, 254] width 72 height 13
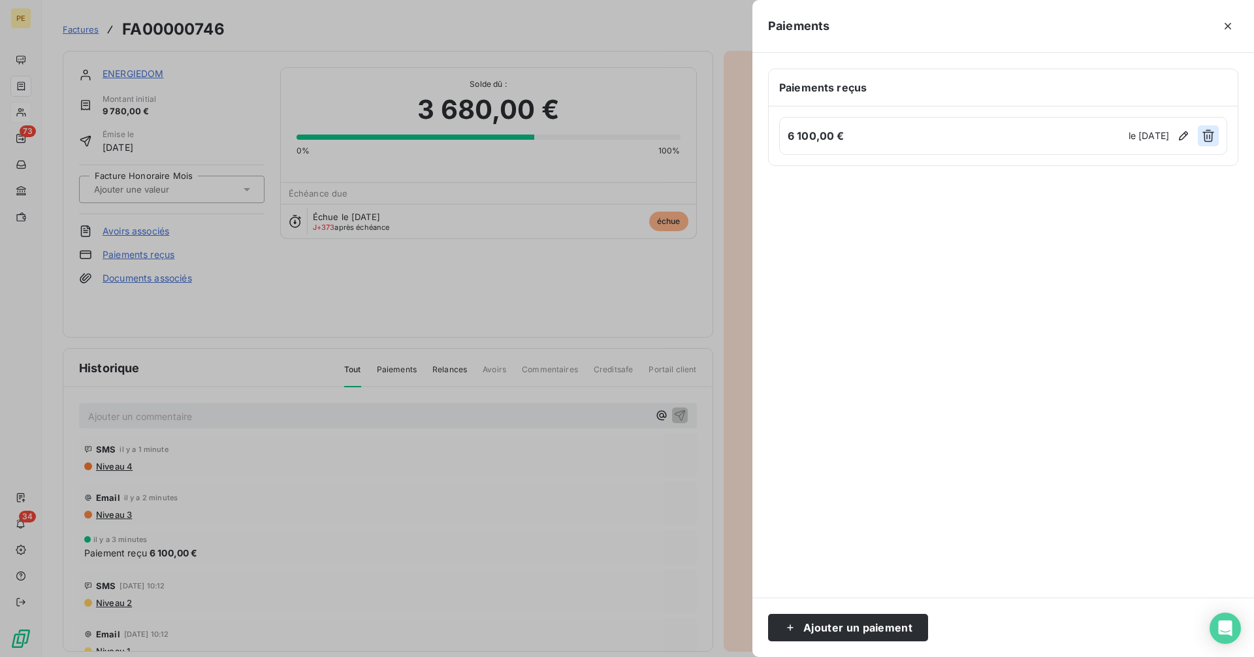
click at [1216, 142] on button "button" at bounding box center [1208, 135] width 21 height 21
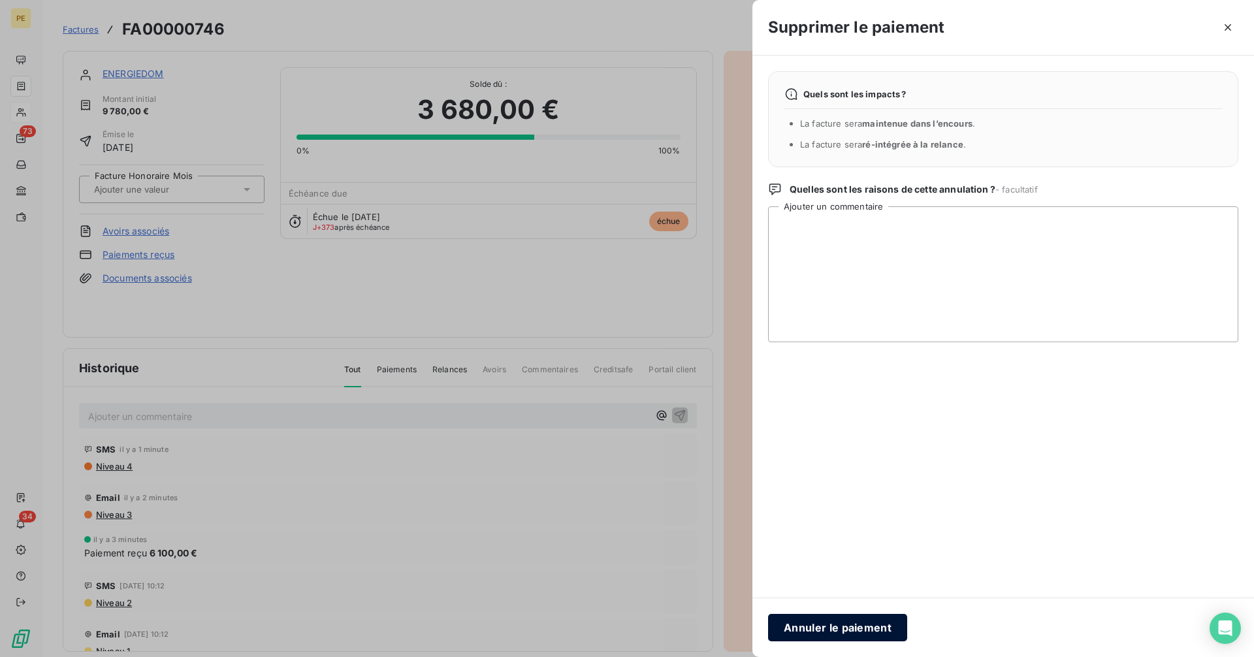
click at [847, 632] on button "Annuler le paiement" at bounding box center [837, 627] width 139 height 27
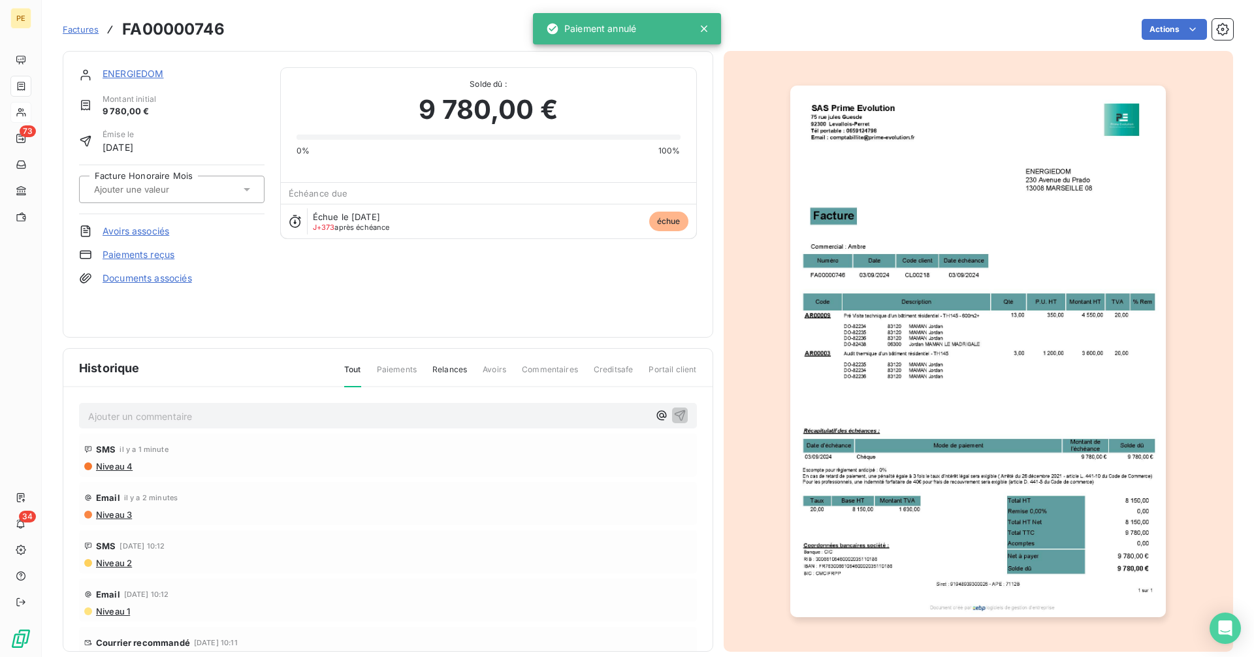
click at [167, 261] on link "Paiements reçus" at bounding box center [139, 254] width 72 height 13
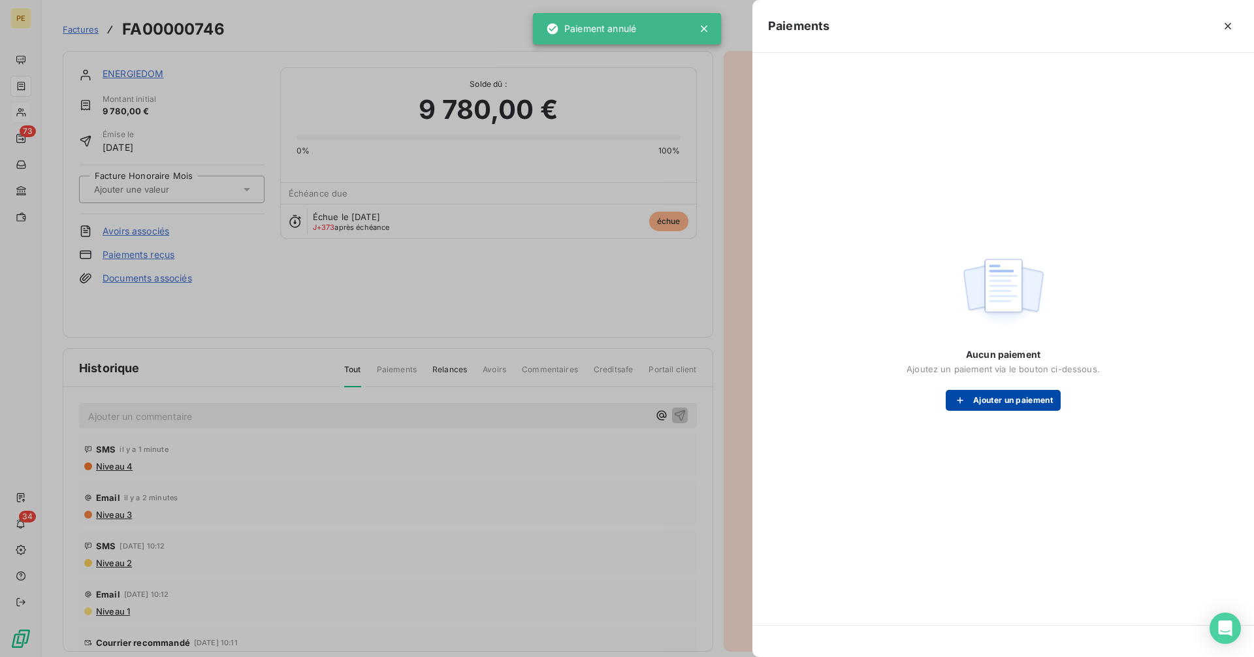
click at [1000, 410] on button "Ajouter un paiement" at bounding box center [1003, 400] width 115 height 21
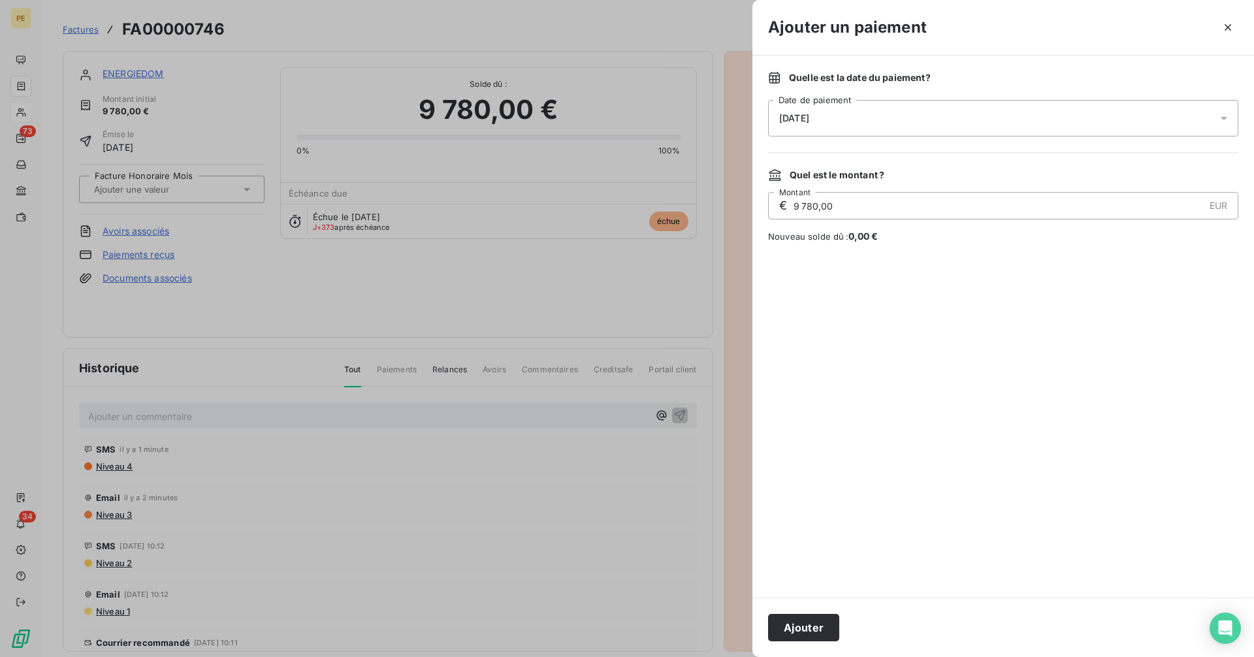
click at [878, 206] on input "9 780,00" at bounding box center [998, 206] width 412 height 26
type input "8 000,00"
click at [814, 619] on button "Ajouter" at bounding box center [803, 627] width 71 height 27
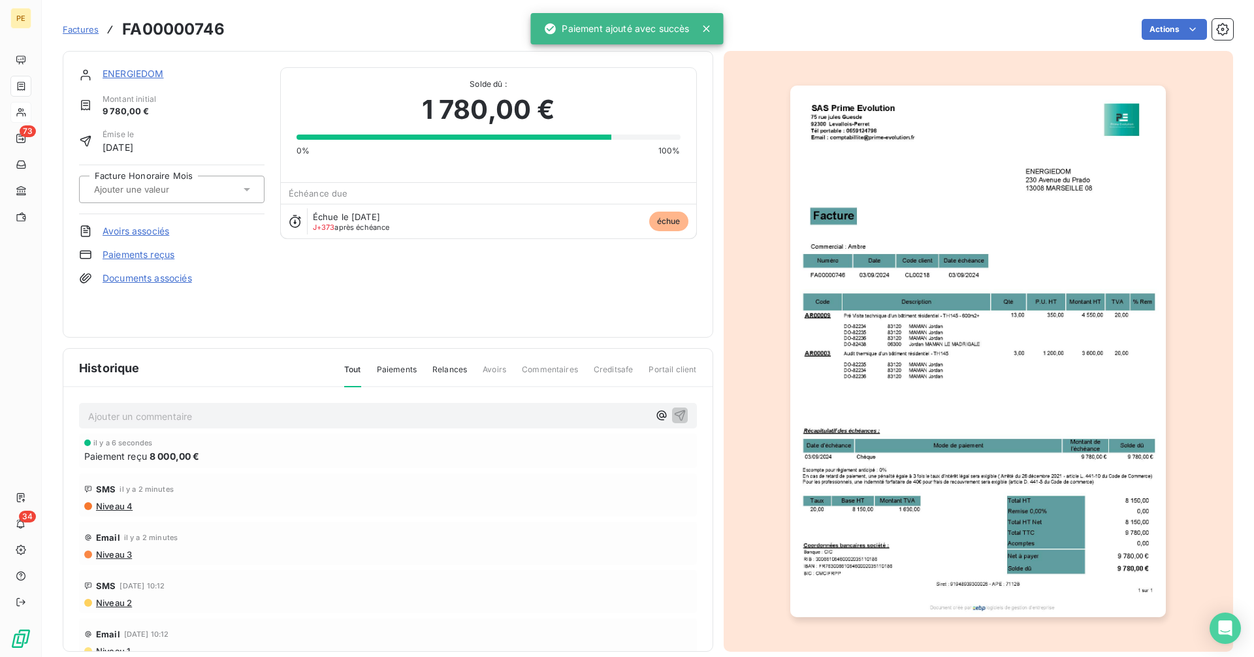
click at [118, 72] on link "ENERGIEDOM" at bounding box center [133, 73] width 61 height 11
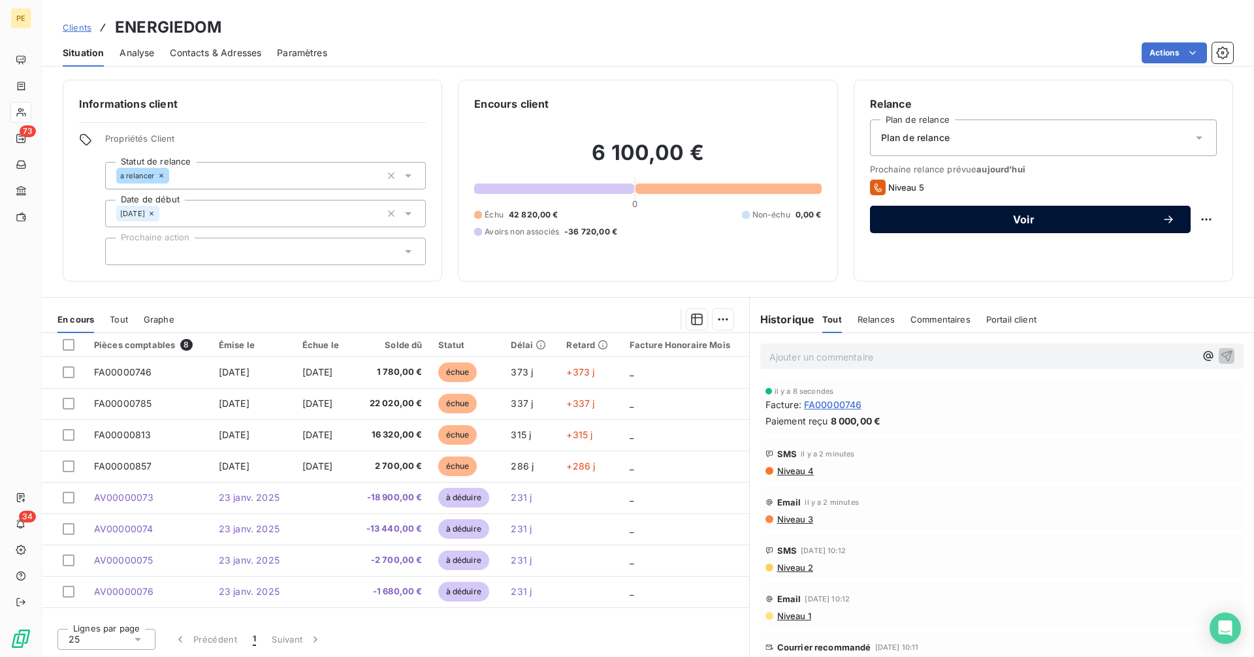
click at [1045, 221] on span "Voir" at bounding box center [1024, 219] width 276 height 10
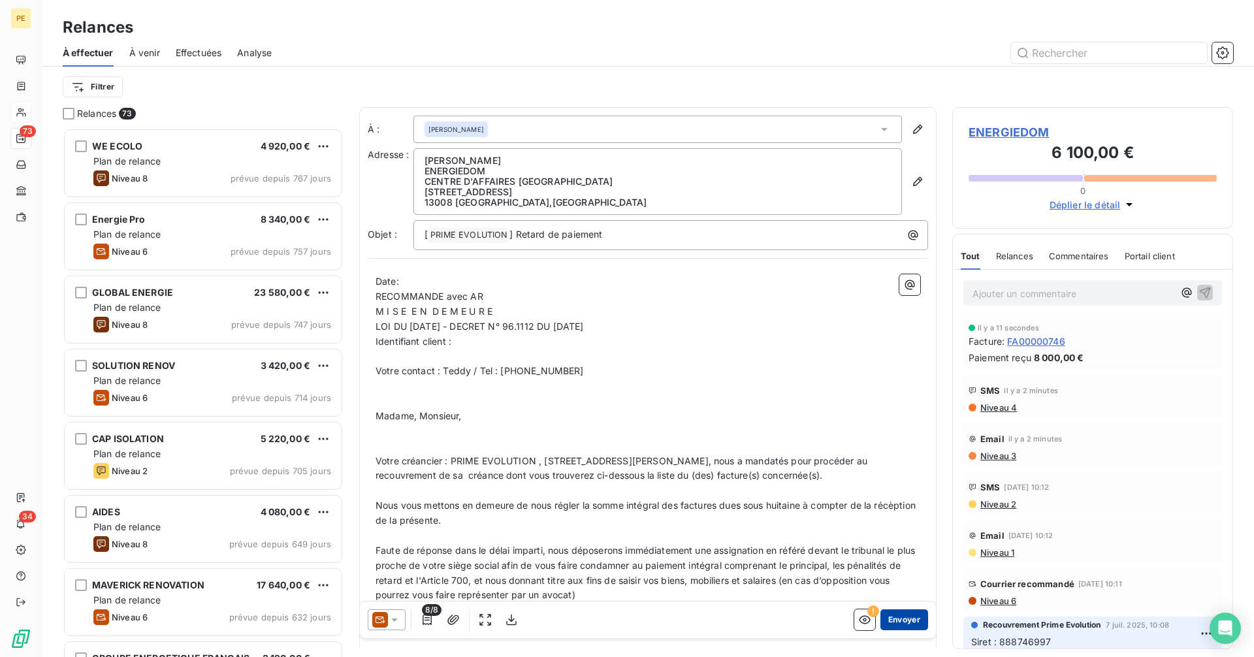
click at [891, 619] on button "Envoyer" at bounding box center [905, 619] width 48 height 21
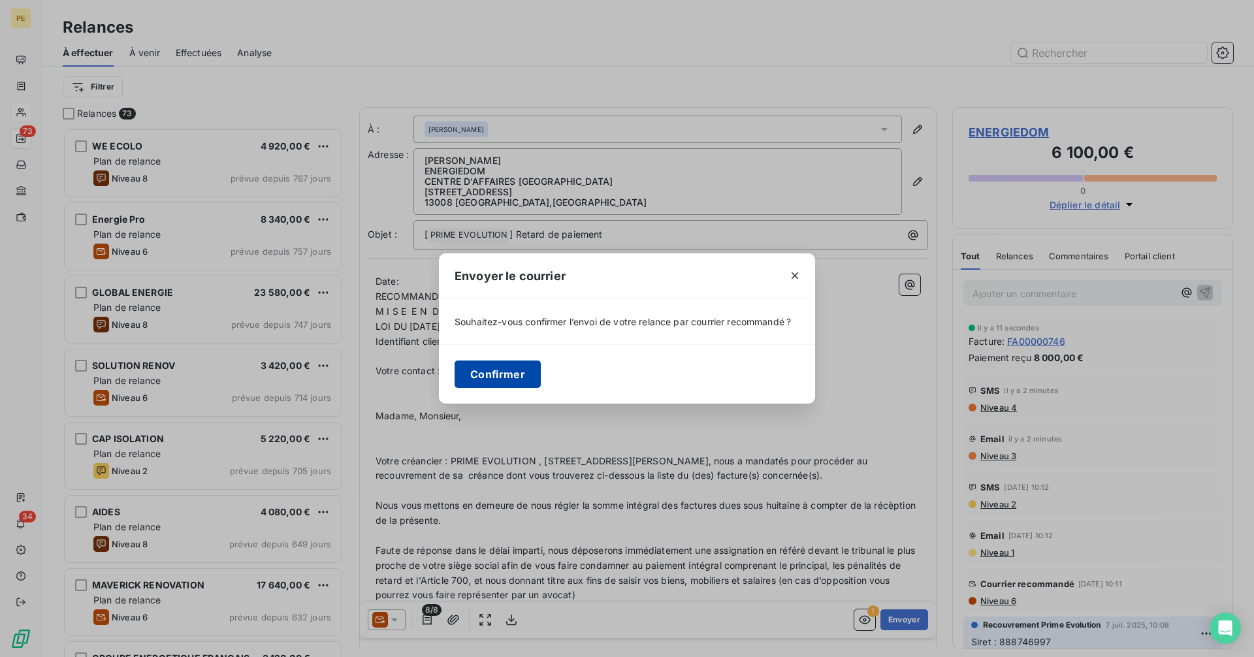
click at [505, 376] on button "Confirmer" at bounding box center [498, 374] width 86 height 27
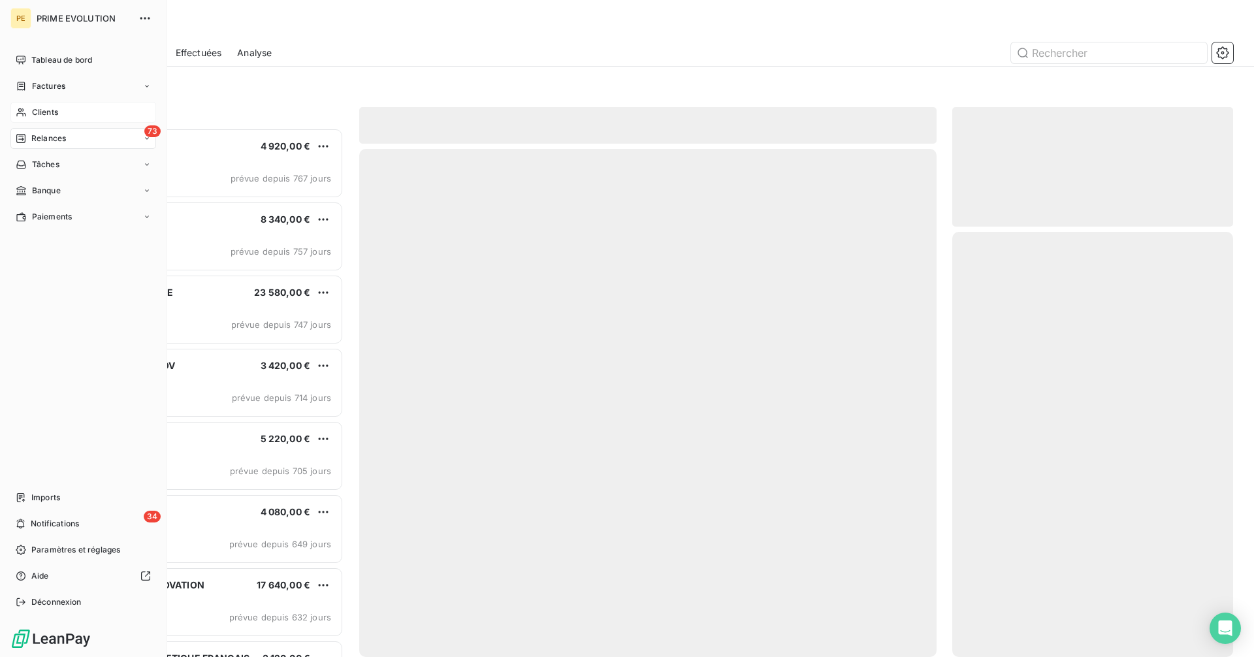
click at [46, 114] on span "Clients" at bounding box center [45, 112] width 26 height 12
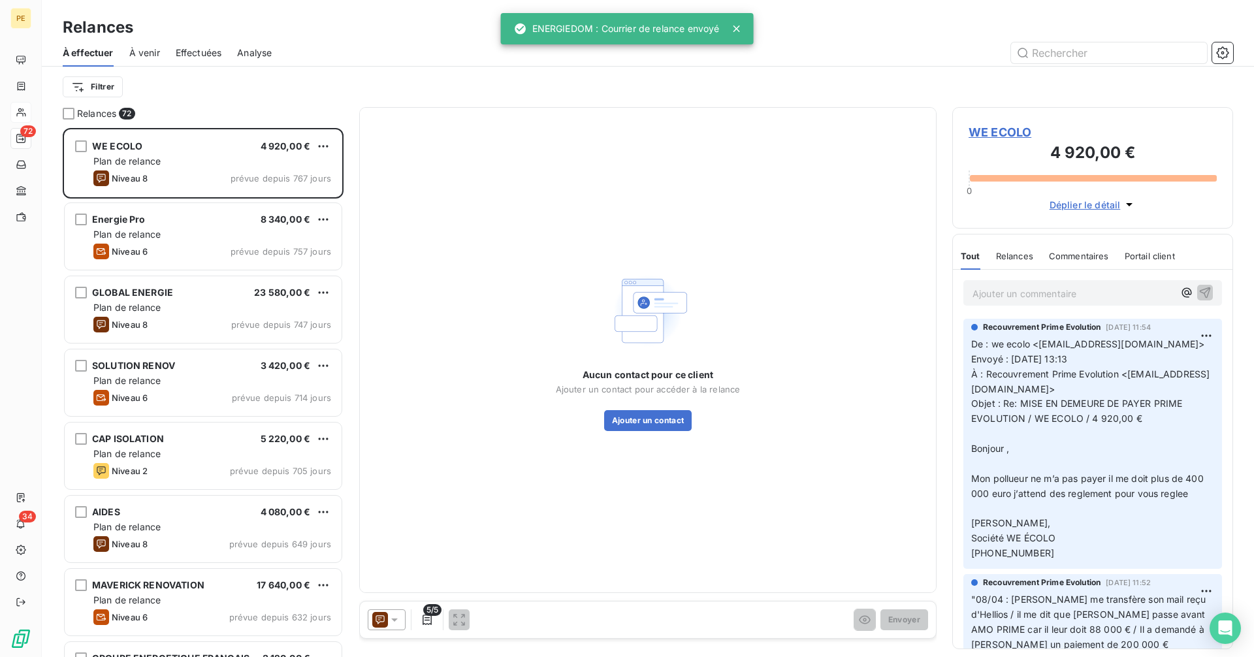
scroll to position [519, 271]
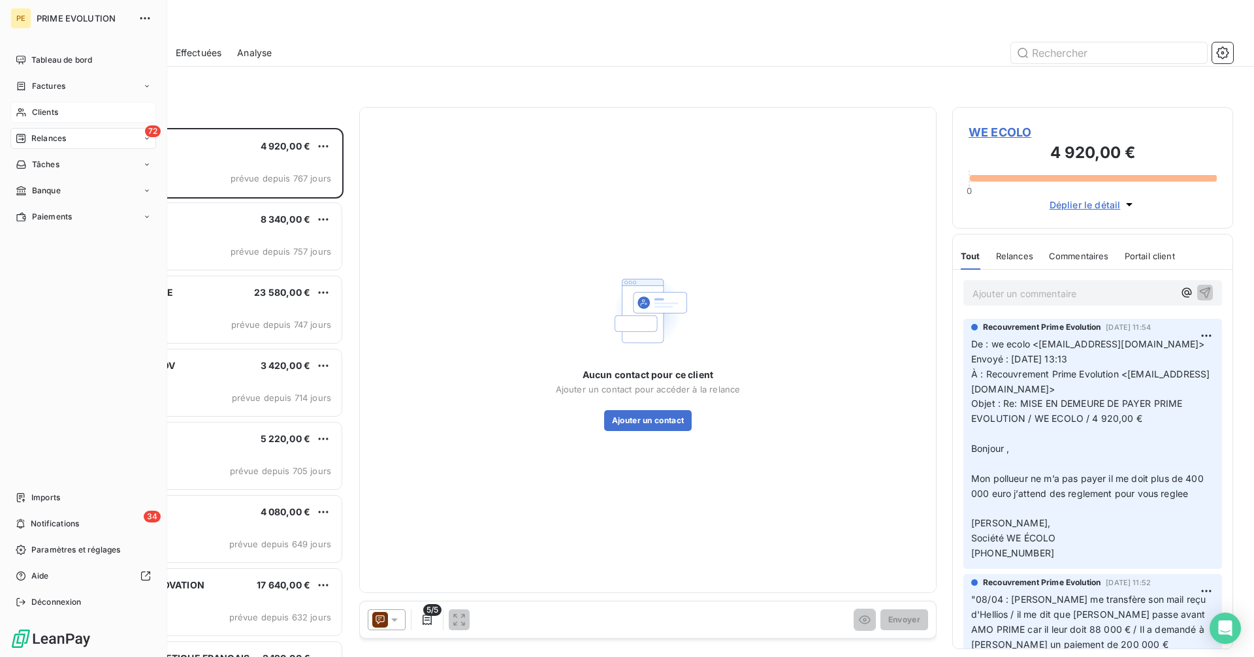
click at [47, 113] on span "Clients" at bounding box center [45, 112] width 26 height 12
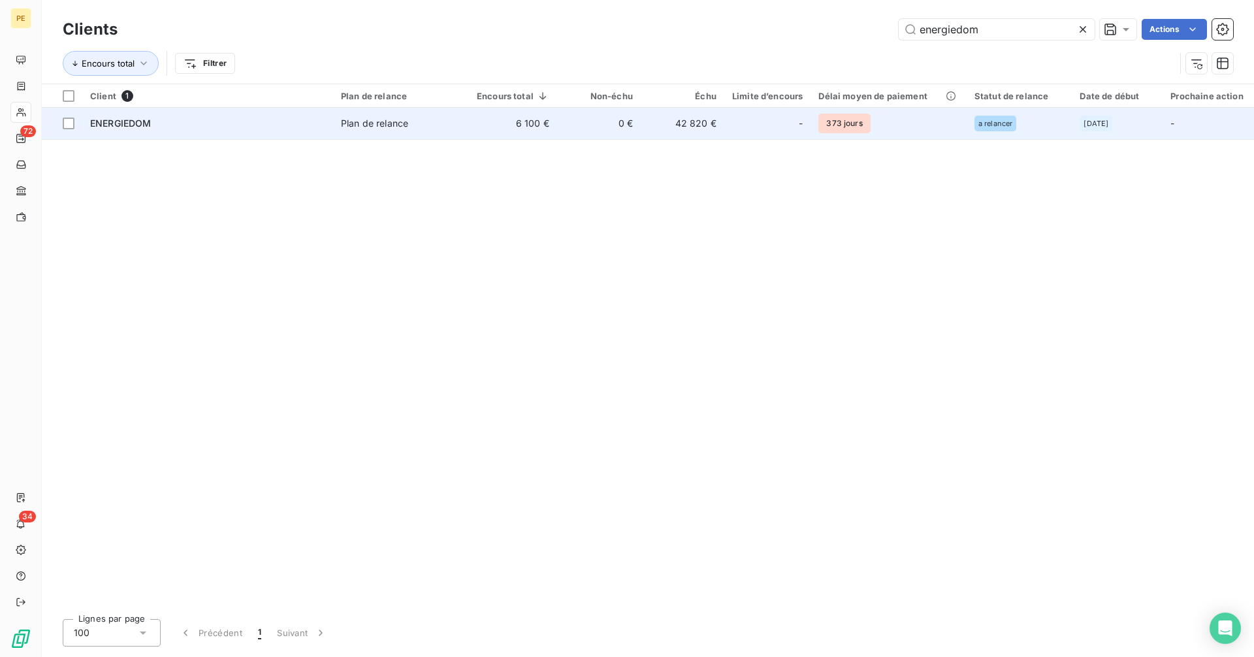
click at [601, 129] on td "0 €" at bounding box center [599, 123] width 84 height 31
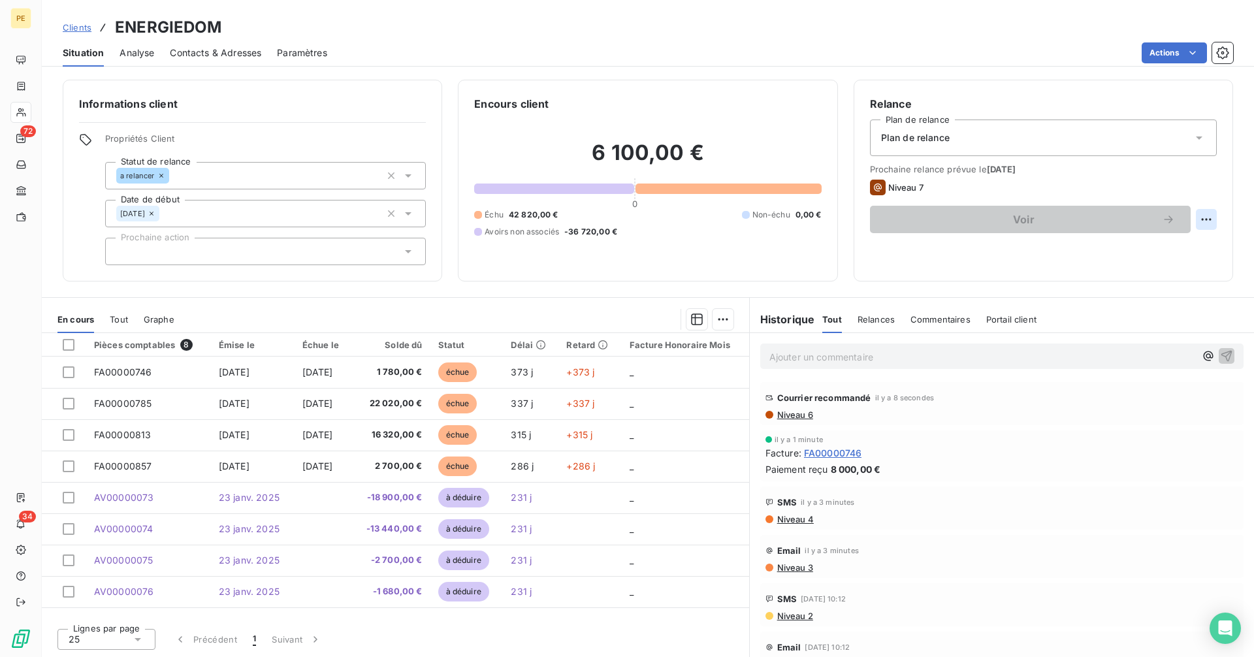
click at [1204, 218] on html "PE 72 34 Clients ENERGIEDOM Situation Analyse Contacts & Adresses Paramètres Ac…" at bounding box center [627, 328] width 1254 height 657
click at [1130, 251] on div "Replanifier cette action" at bounding box center [1152, 248] width 117 height 21
select select "8"
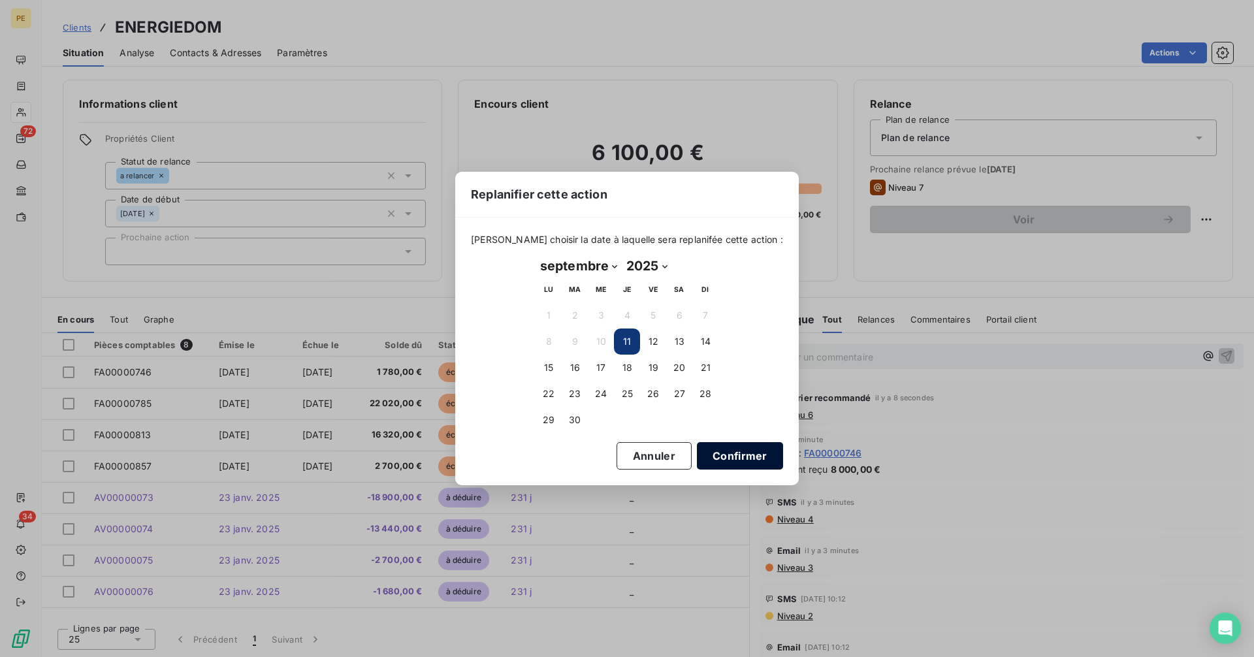
click at [707, 453] on button "Confirmer" at bounding box center [740, 455] width 86 height 27
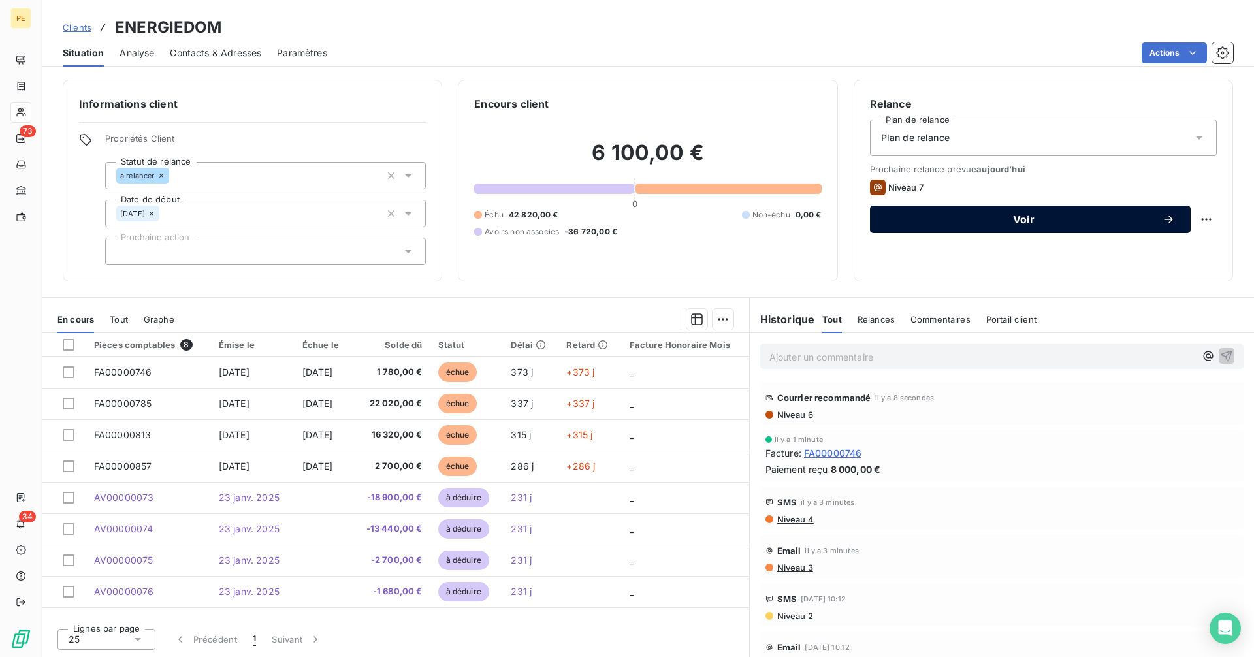
click at [943, 219] on span "Voir" at bounding box center [1024, 219] width 276 height 10
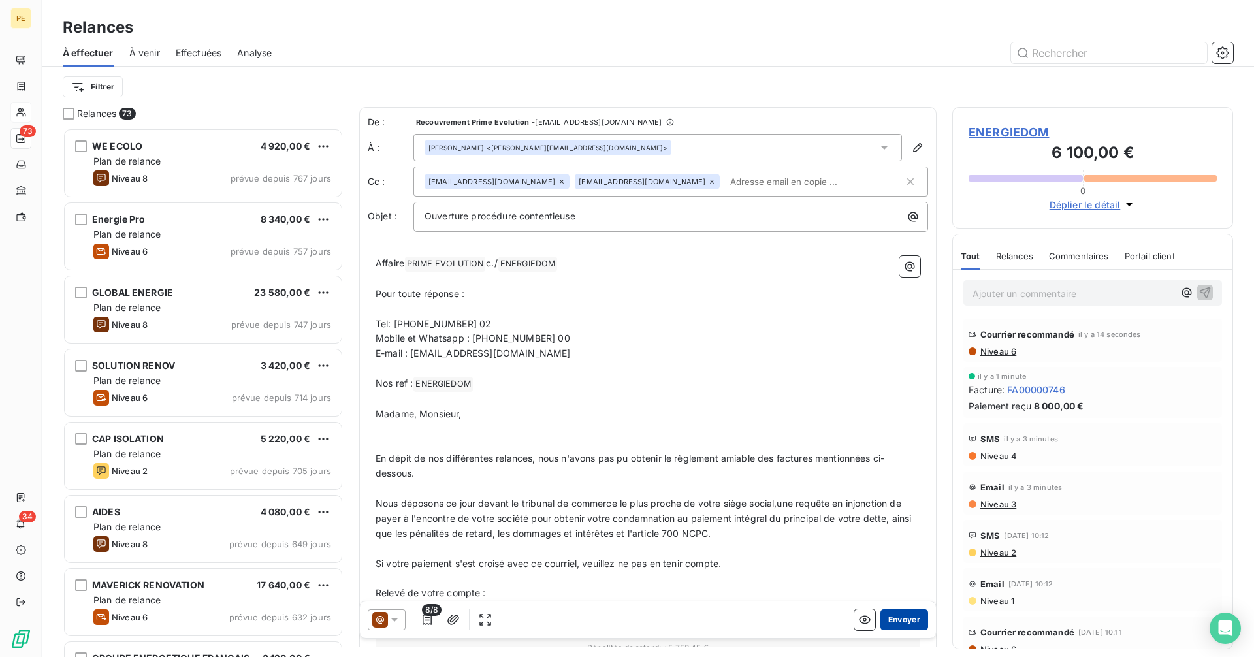
click at [901, 619] on button "Envoyer" at bounding box center [905, 619] width 48 height 21
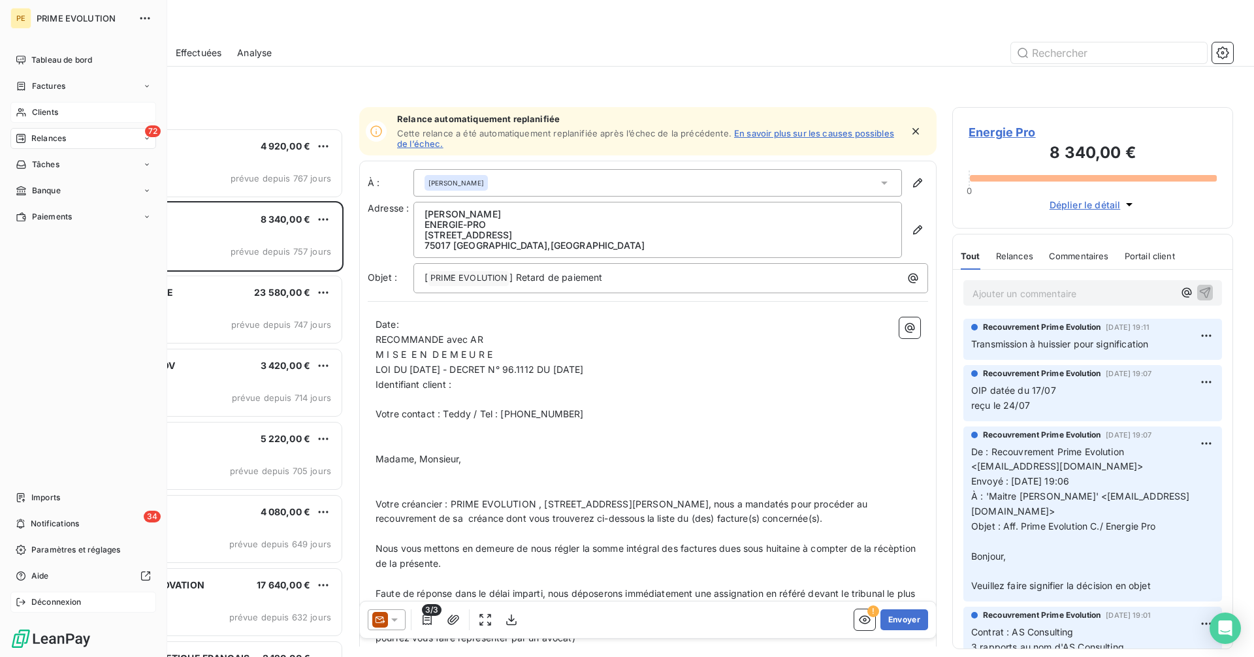
click at [44, 597] on span "Déconnexion" at bounding box center [56, 602] width 50 height 12
